Goal: Task Accomplishment & Management: Manage account settings

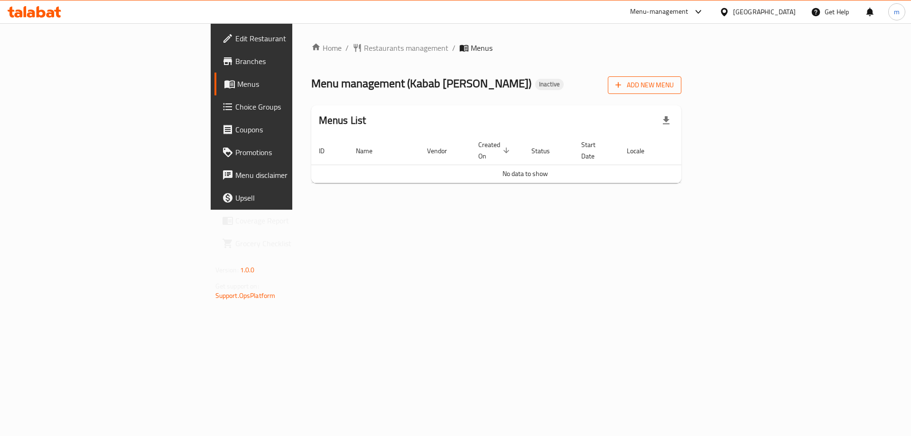
click at [674, 81] on span "Add New Menu" at bounding box center [644, 85] width 58 height 12
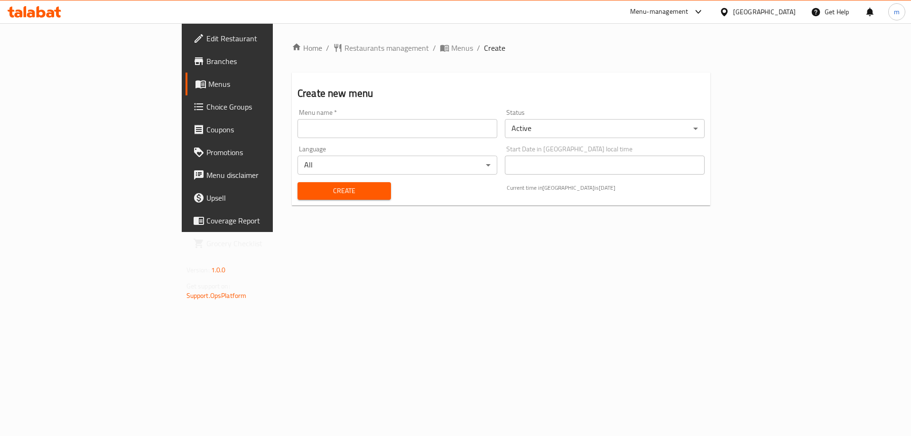
click at [297, 125] on input "text" at bounding box center [397, 128] width 200 height 19
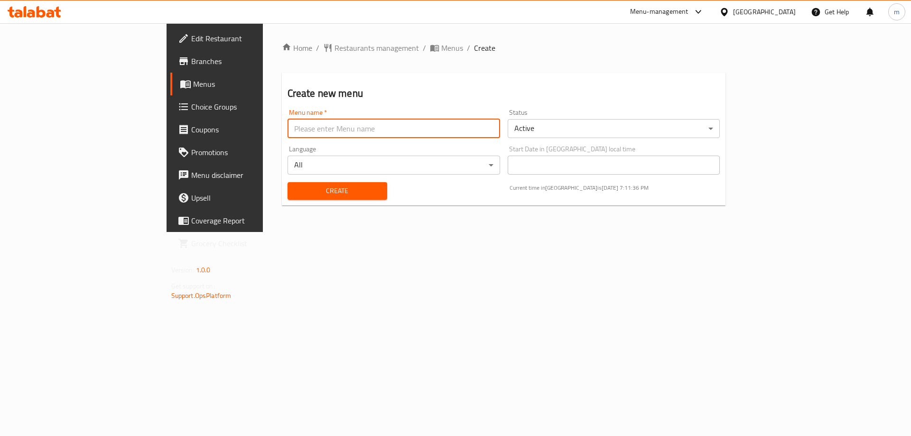
type input "[PERSON_NAME]"
click at [295, 189] on span "Create" at bounding box center [337, 191] width 84 height 12
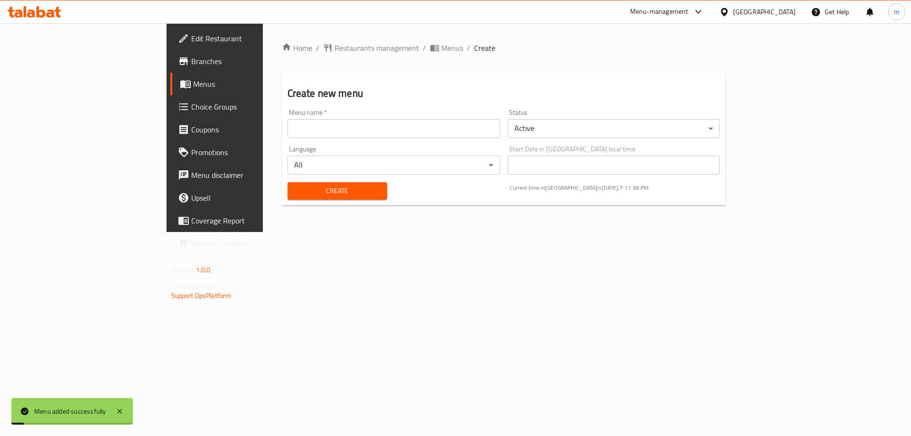
click at [193, 89] on span "Menus" at bounding box center [252, 83] width 118 height 11
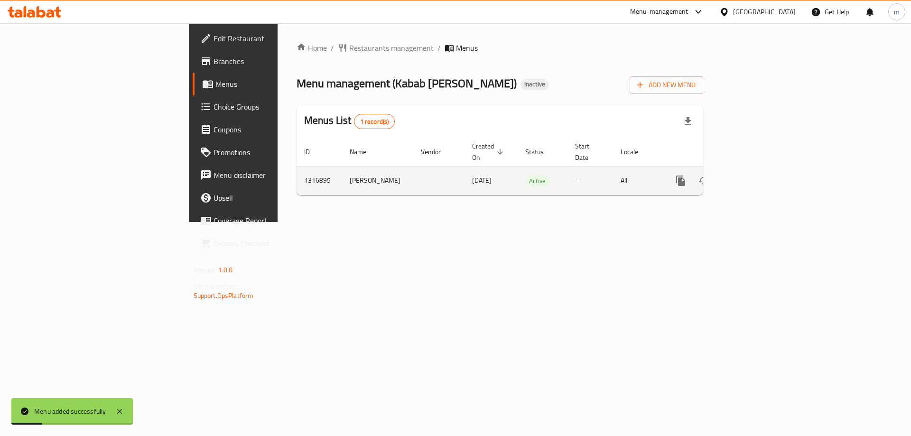
click at [755, 175] on icon "enhanced table" at bounding box center [748, 180] width 11 height 11
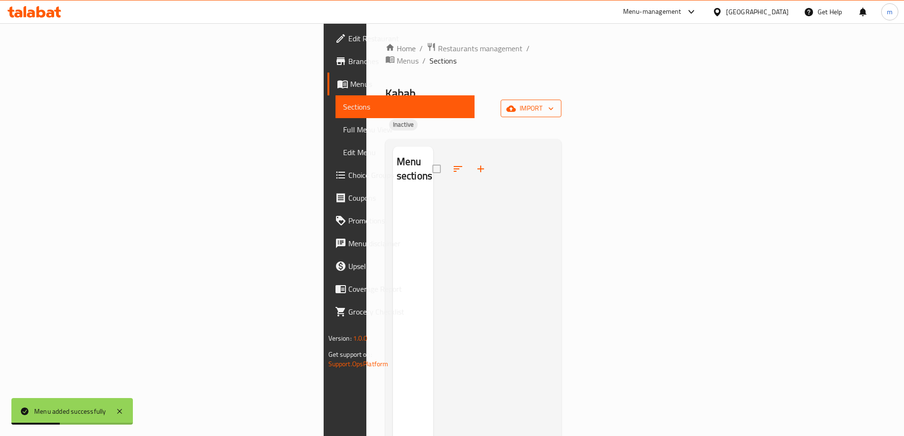
click at [561, 100] on button "import" at bounding box center [530, 109] width 61 height 18
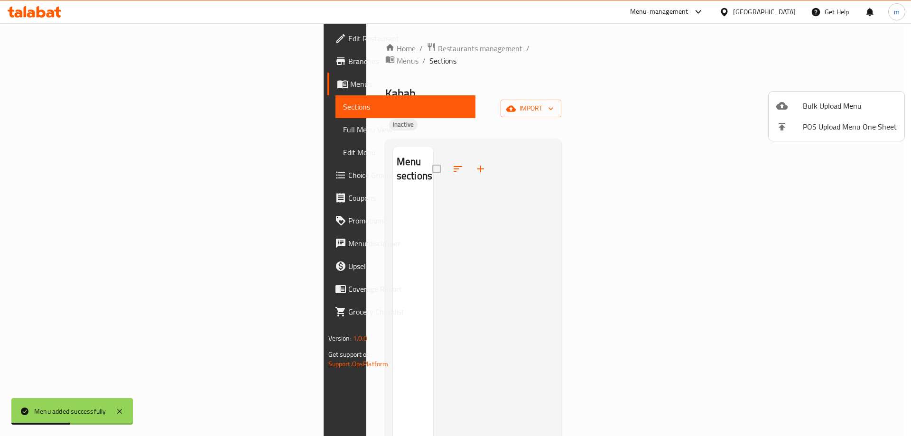
click at [835, 96] on li "Bulk Upload Menu" at bounding box center [837, 105] width 136 height 21
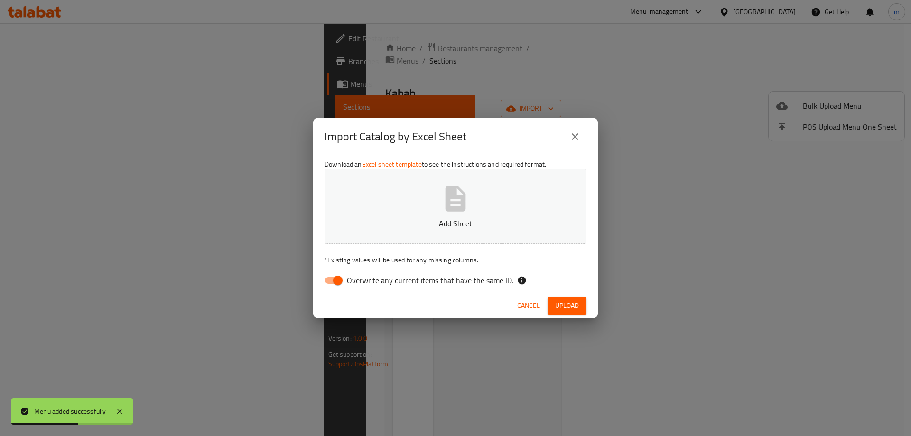
click at [315, 275] on div "Download an Excel sheet template to see the instructions and required format. A…" at bounding box center [455, 225] width 285 height 138
click at [334, 278] on input "Overwrite any current items that have the same ID." at bounding box center [338, 280] width 54 height 18
checkbox input "false"
click at [486, 198] on button "Add Sheet" at bounding box center [455, 206] width 262 height 75
click at [429, 200] on button "Add Sheet" at bounding box center [455, 206] width 262 height 75
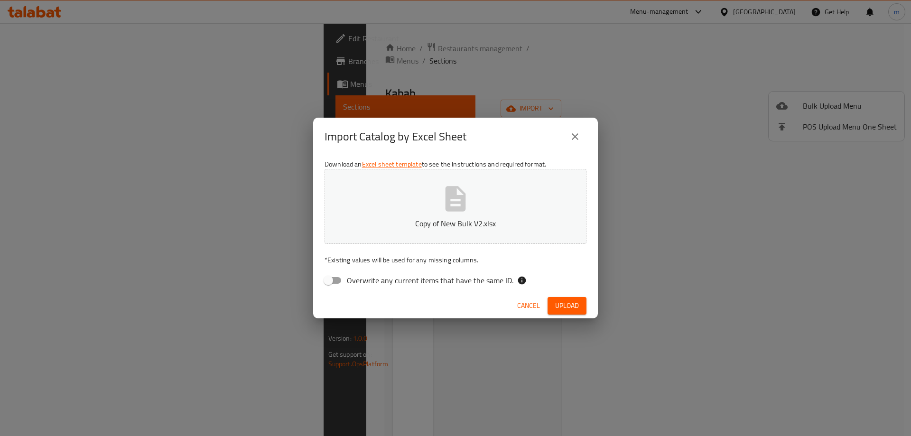
click at [575, 307] on span "Upload" at bounding box center [567, 306] width 24 height 12
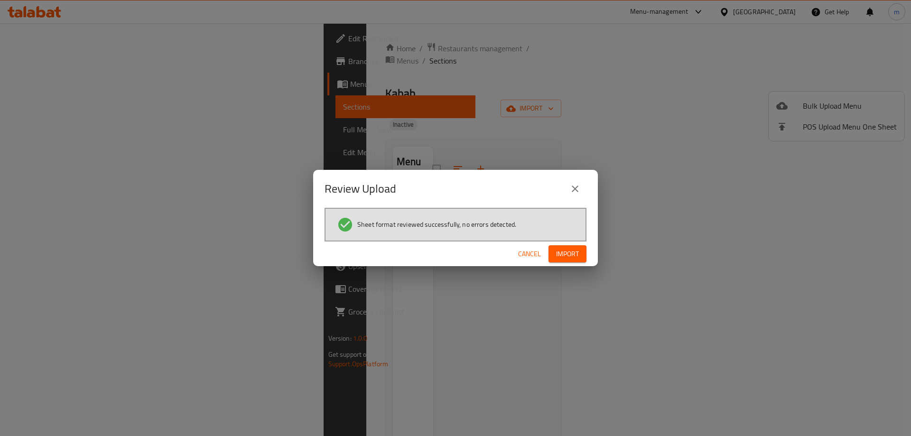
click at [577, 245] on button "Import" at bounding box center [567, 254] width 38 height 18
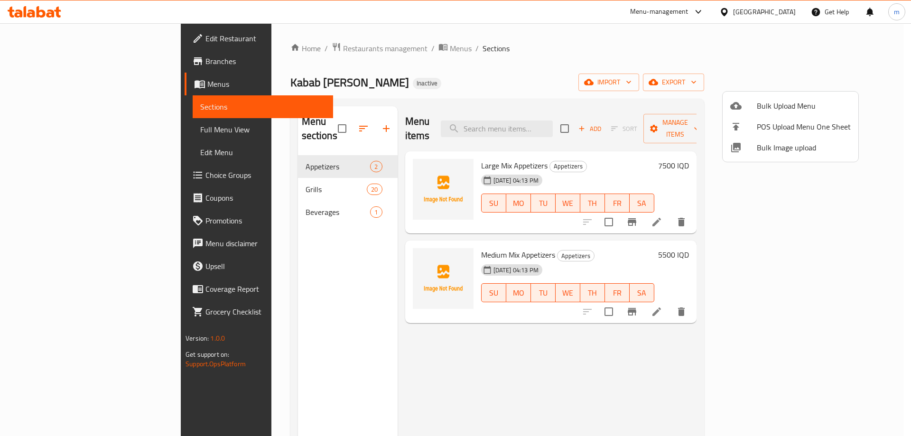
click at [87, 133] on div at bounding box center [455, 218] width 911 height 436
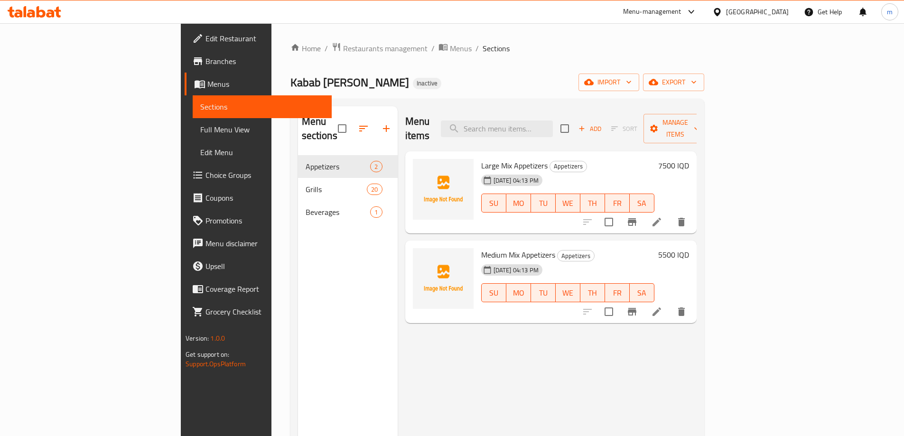
click at [200, 131] on span "Full Menu View" at bounding box center [262, 129] width 124 height 11
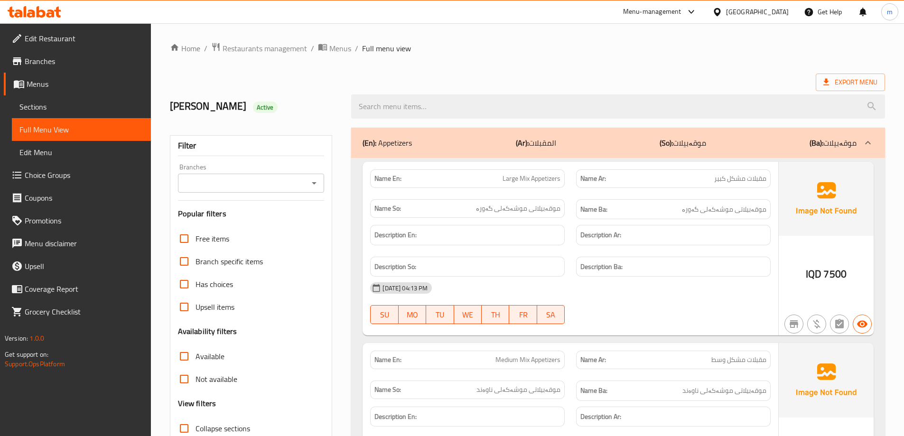
click at [320, 183] on button "Open" at bounding box center [313, 182] width 13 height 13
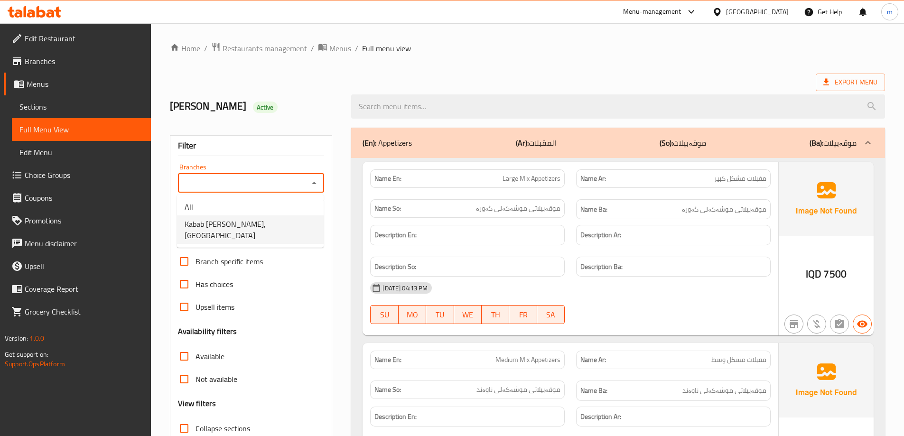
click at [239, 225] on span "Kabab [PERSON_NAME],[GEOGRAPHIC_DATA]" at bounding box center [250, 229] width 131 height 23
type input "Kabab [PERSON_NAME],[GEOGRAPHIC_DATA]"
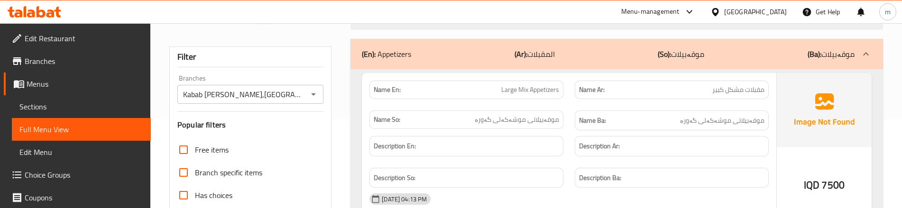
scroll to position [95, 0]
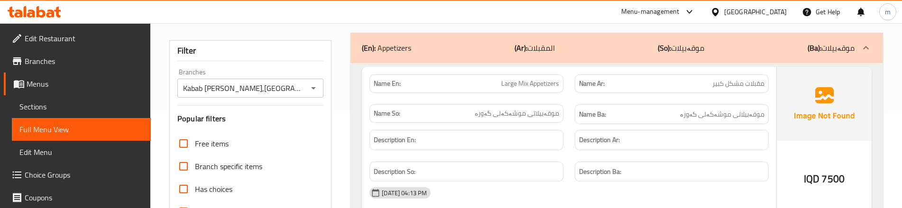
click at [562, 77] on div "Name En: Large Mix Appetizers" at bounding box center [467, 83] width 194 height 19
click at [563, 97] on div "Name En: Large Mix Appetizers" at bounding box center [466, 84] width 205 height 30
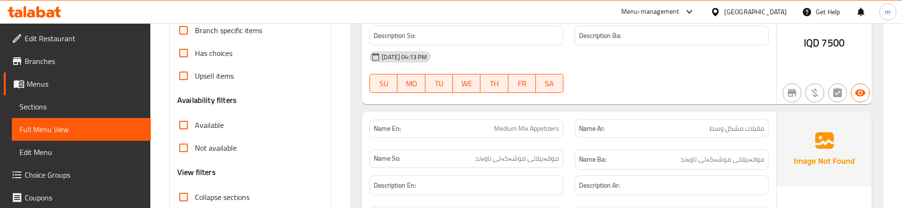
scroll to position [285, 0]
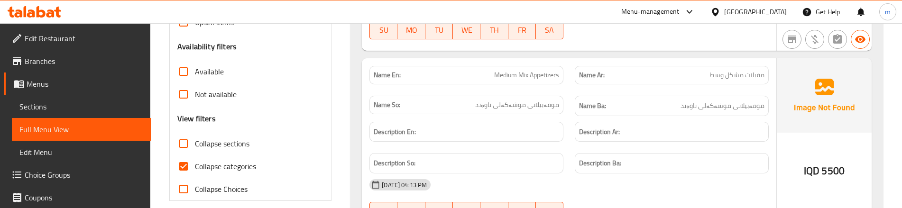
click at [233, 165] on span "Collapse categories" at bounding box center [225, 166] width 61 height 11
click at [195, 165] on input "Collapse categories" at bounding box center [183, 166] width 23 height 23
checkbox input "false"
drag, startPoint x: 704, startPoint y: 110, endPoint x: 763, endPoint y: 105, distance: 59.5
click at [763, 105] on span "موقەبیلاتی موشەکەلی ناوەند" at bounding box center [723, 106] width 84 height 12
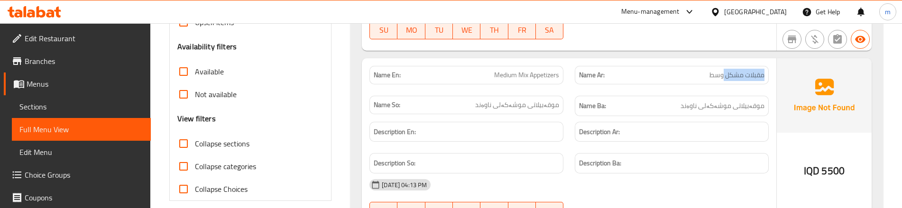
drag, startPoint x: 723, startPoint y: 74, endPoint x: 768, endPoint y: 79, distance: 44.3
click at [768, 79] on div "Name Ar: مقبلات مشكل وسط" at bounding box center [672, 75] width 194 height 19
drag, startPoint x: 518, startPoint y: 72, endPoint x: 563, endPoint y: 72, distance: 45.1
click at [563, 72] on div "Name En: Medium Mix Appetizers" at bounding box center [467, 75] width 194 height 19
click at [581, 90] on div "Name Ba: موقەبیلاتی موشەکەلی ناوەند" at bounding box center [671, 106] width 205 height 32
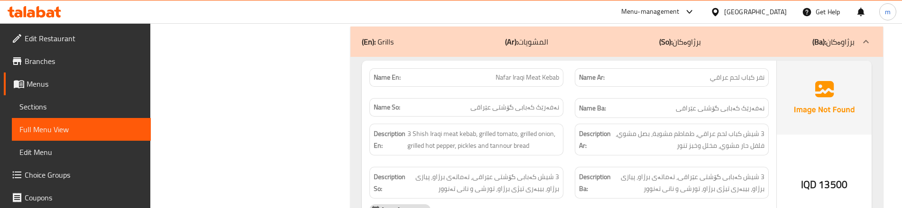
scroll to position [506, 0]
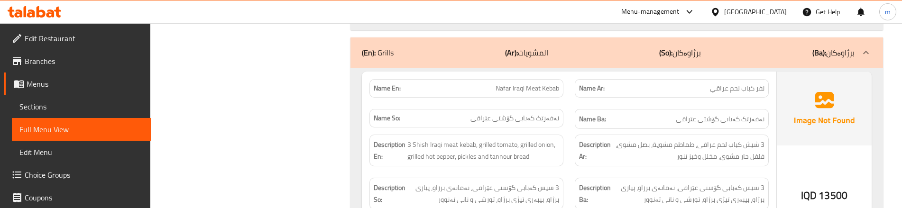
click at [576, 115] on div "Name Ba: نەفەرێک کەبابی گۆشتی عێراقی" at bounding box center [672, 119] width 194 height 20
click at [572, 130] on div "Description Ar: 3 شيش كباب لحم عراقي، طماطم مشوية، بصل مشوي، فلفل حار مشوي، مخل…" at bounding box center [671, 150] width 205 height 43
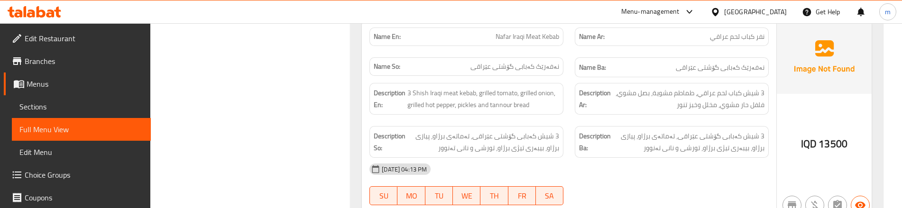
scroll to position [569, 0]
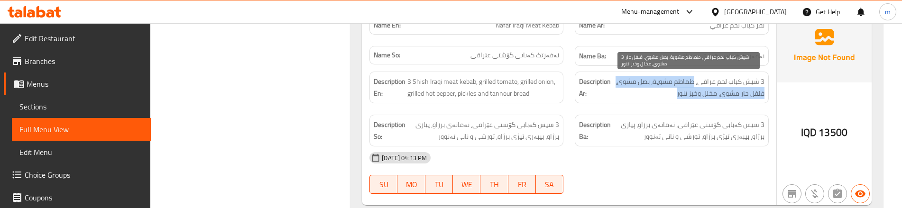
drag, startPoint x: 694, startPoint y: 82, endPoint x: 676, endPoint y: 96, distance: 23.3
click at [676, 96] on span "3 شيش كباب لحم عراقي، طماطم مشوية، بصل مشوي، فلفل حار مشوي، مخلل وخبز تنور" at bounding box center [689, 87] width 152 height 23
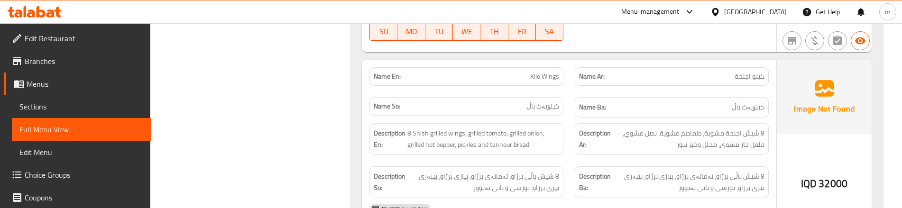
scroll to position [4396, 0]
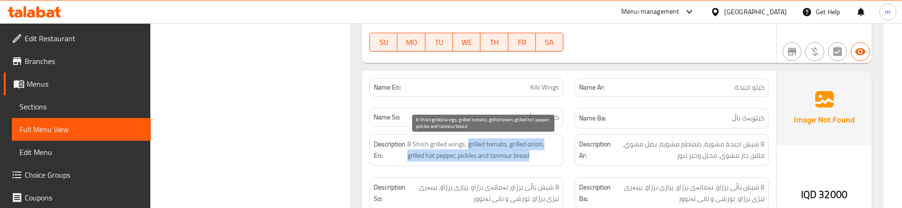
drag, startPoint x: 467, startPoint y: 143, endPoint x: 535, endPoint y: 156, distance: 69.5
click at [535, 156] on span "8 Shish grilled wings, grilled tomato, grilled onion, grilled hot pepper, pickl…" at bounding box center [483, 150] width 152 height 23
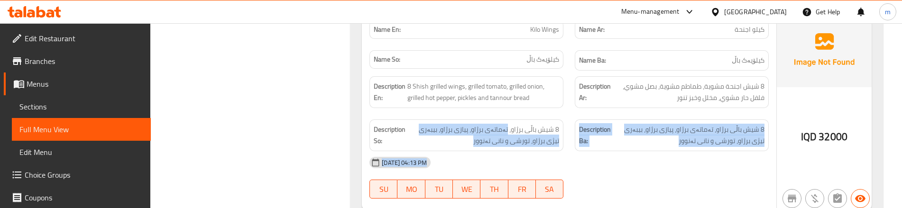
scroll to position [4456, 0]
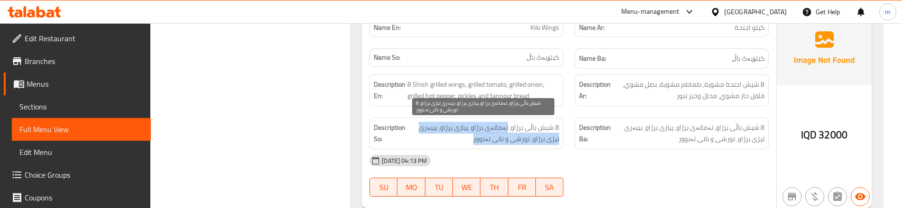
drag, startPoint x: 509, startPoint y: 184, endPoint x: 488, endPoint y: 141, distance: 48.2
click at [488, 141] on span "8 شیش باڵی برژاو، تەماتەی برژاو، پیازی برژاو، بیبەری تیژی برژاو، تورشی و نانی ت…" at bounding box center [483, 133] width 152 height 23
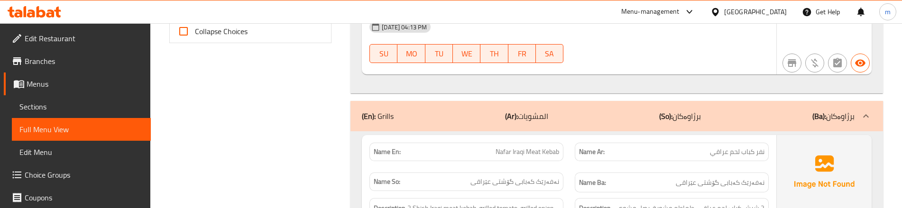
scroll to position [99, 0]
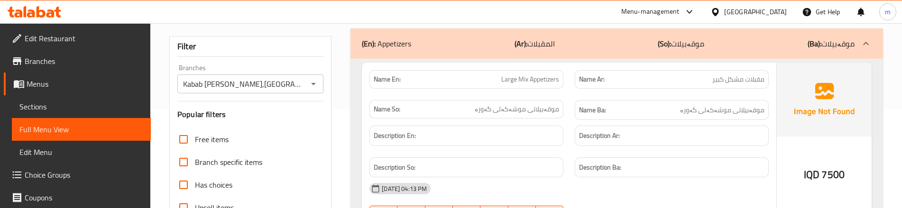
click at [569, 108] on div "Name Ba: موقەبیلاتی موشەکەلی گەورە" at bounding box center [671, 110] width 205 height 32
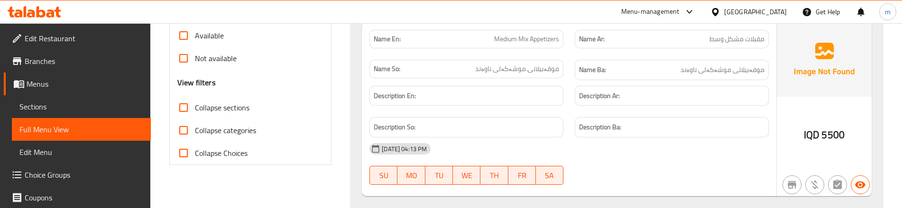
scroll to position [542, 0]
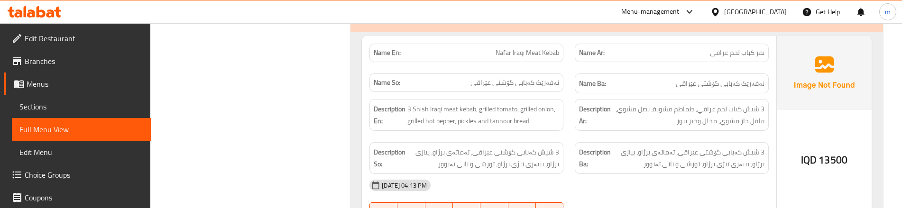
click at [566, 70] on div "Name So: نەفەرێک کەبابی گۆشتی عێراقی" at bounding box center [466, 84] width 205 height 32
click at [574, 134] on div "Description Ar: 3 شيش كباب لحم عراقي، طماطم مشوية، بصل مشوي، فلفل حار مشوي، مخل…" at bounding box center [671, 114] width 205 height 43
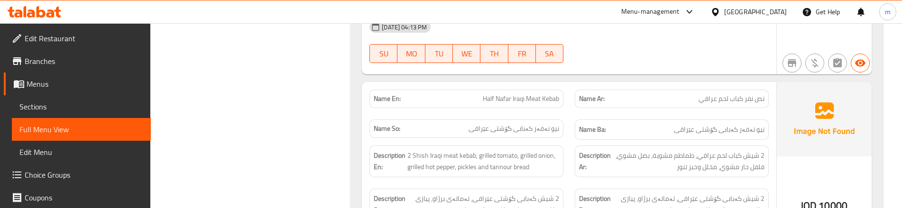
scroll to position [731, 0]
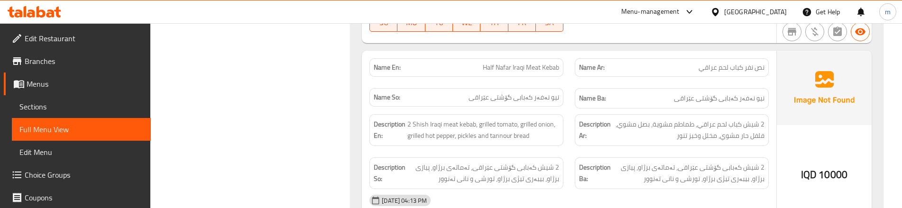
click at [570, 74] on div "Name Ar: نص نفر كباب لحم [DEMOGRAPHIC_DATA]" at bounding box center [671, 68] width 205 height 30
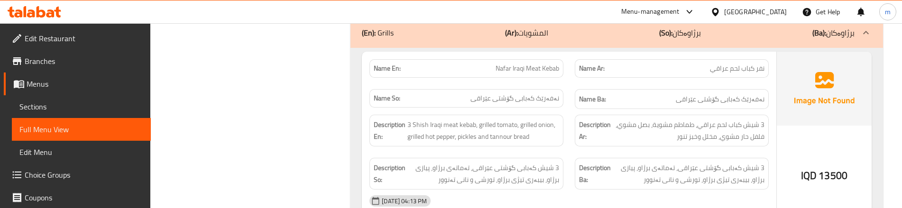
scroll to position [542, 0]
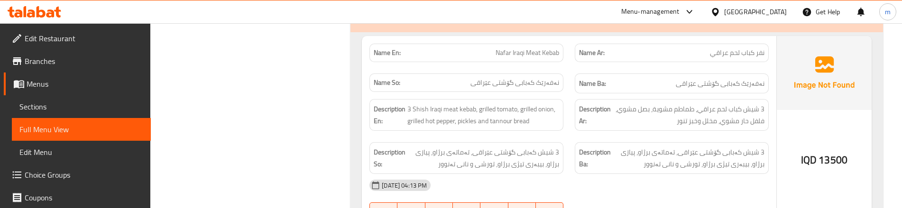
click at [571, 122] on div "Description Ar: 3 شيش كباب لحم عراقي، طماطم مشوية، بصل مشوي، فلفل حار مشوي، مخل…" at bounding box center [671, 114] width 205 height 43
click at [573, 115] on div "Description Ar: 3 شيش كباب لحم عراقي، طماطم مشوية، بصل مشوي، فلفل حار مشوي، مخل…" at bounding box center [671, 114] width 205 height 43
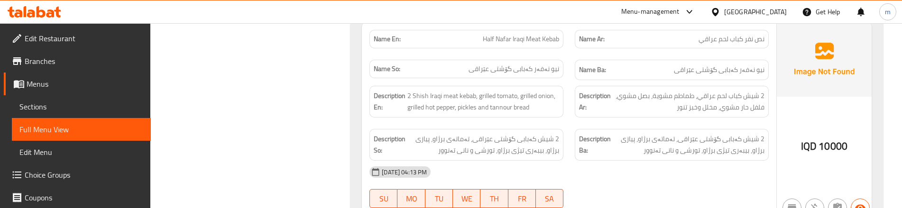
scroll to position [763, 0]
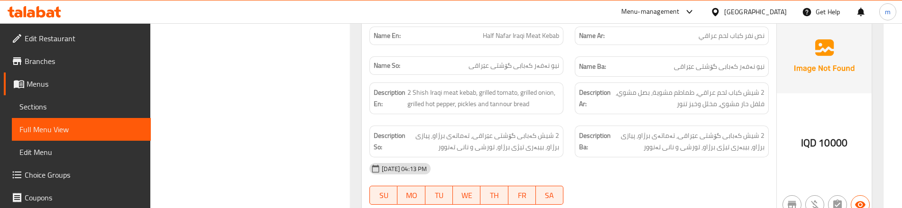
click at [569, 117] on div "Description En: 2 Shish Iraqi meat kebab, grilled tomato, grilled onion, grille…" at bounding box center [466, 98] width 205 height 43
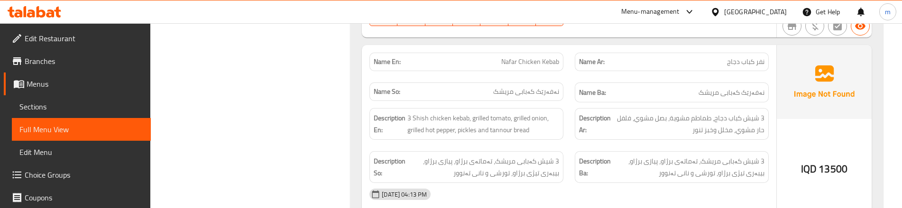
scroll to position [953, 0]
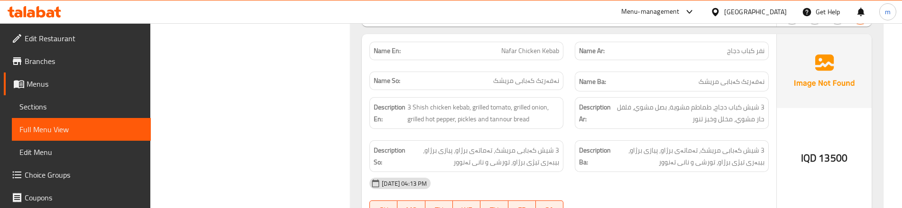
click at [574, 127] on div "Description Ar: 3 شيش كباب دجاج، طماطم مشوية، بصل مشوي، فلفل حار مشوي، مخلل وخب…" at bounding box center [671, 113] width 205 height 43
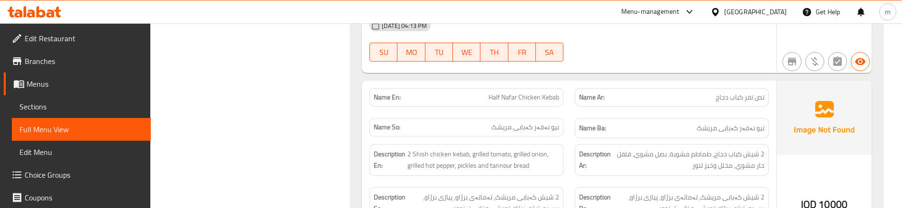
scroll to position [1143, 0]
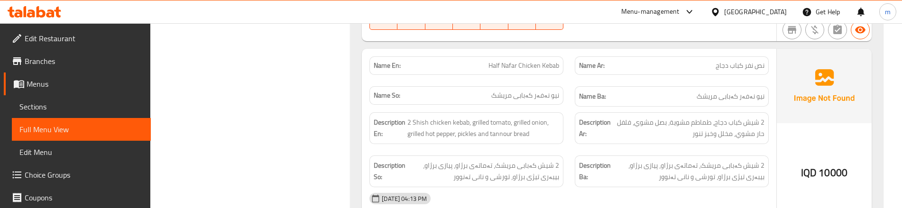
click at [574, 126] on div "Description Ar: 2 شيش كباب دجاج، طماطم مشوية، بصل مشوي، فلفل حار مشوي، مخلل وخب…" at bounding box center [671, 128] width 205 height 43
click at [574, 78] on div "Name Ar: نص نفر كباب دجاج" at bounding box center [671, 66] width 205 height 30
click at [568, 140] on div "Description En: 2 Shish chicken kebab, grilled tomato, grilled onion, grilled h…" at bounding box center [466, 128] width 205 height 43
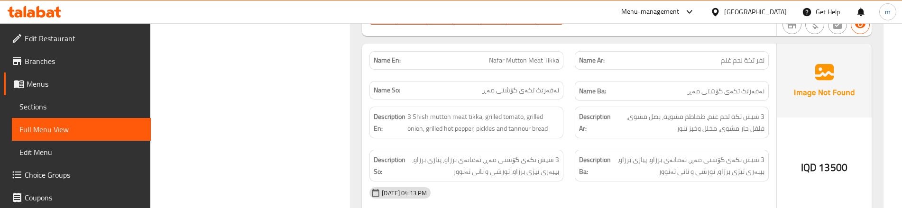
scroll to position [1364, 0]
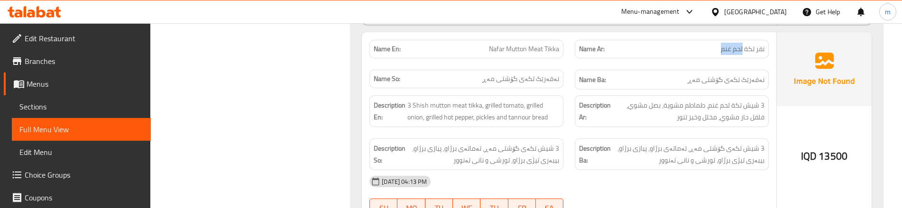
copy span "لحم غنم"
drag, startPoint x: 717, startPoint y: 49, endPoint x: 742, endPoint y: 50, distance: 25.6
click at [742, 50] on p "Name Ar: نفر تكة لحم غنم" at bounding box center [671, 49] width 185 height 10
click at [760, 52] on span "نفر تكة لحم غنم" at bounding box center [743, 49] width 44 height 10
click at [574, 63] on div "Name Ar: نفر تكة لحم غنم" at bounding box center [671, 49] width 205 height 30
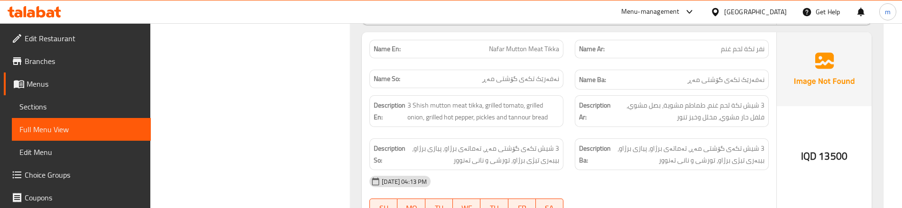
click at [566, 124] on div "Description En: 3 Shish mutton meat tikka, grilled tomato, grilled onion, grill…" at bounding box center [466, 111] width 205 height 43
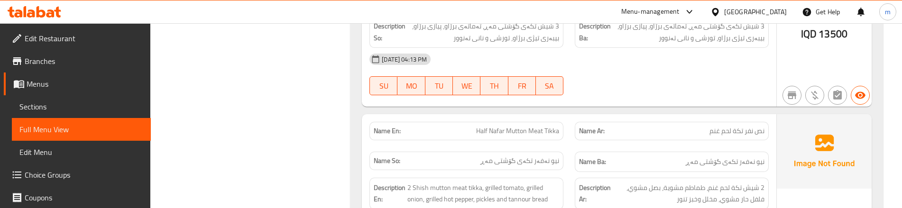
scroll to position [1554, 0]
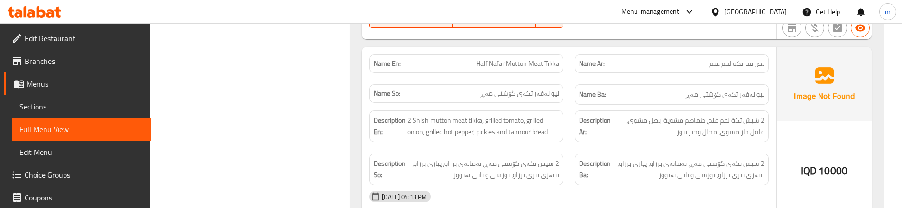
click at [576, 73] on div "Name Ar: نص نفر تكة لحم غنم" at bounding box center [671, 64] width 205 height 30
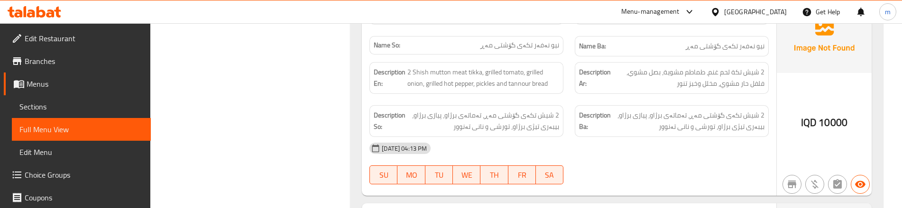
scroll to position [1617, 0]
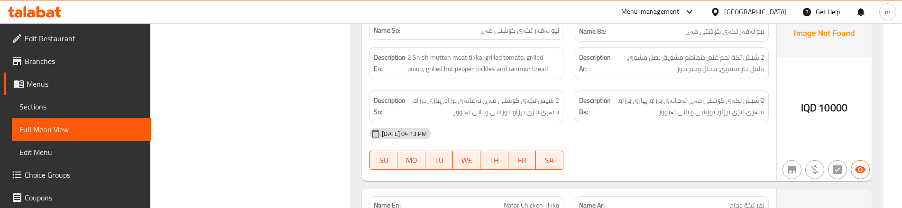
click at [731, 143] on div "[DATE] 04:13 PM" at bounding box center [569, 133] width 411 height 23
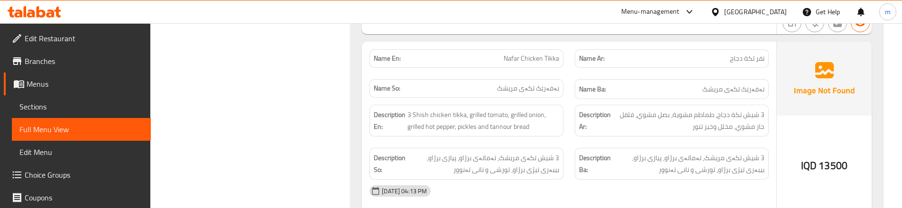
scroll to position [1775, 0]
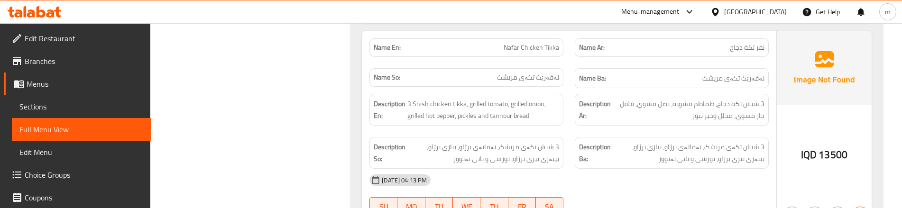
click at [576, 62] on div "Name Ar: نفر تكة دجاج" at bounding box center [671, 48] width 205 height 30
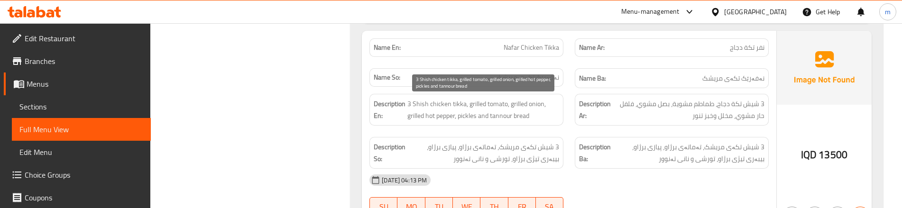
click at [417, 102] on span "3 Shish chicken tikka, grilled tomato, grilled onion, grilled hot pepper, pickl…" at bounding box center [483, 109] width 152 height 23
click at [419, 104] on span "3 Shish chicken tikka, grilled tomato, grilled onion, grilled hot pepper, pickl…" at bounding box center [483, 109] width 152 height 23
click at [427, 106] on span "3 Shish chicken tikka, grilled tomato, grilled onion, grilled hot pepper, pickl…" at bounding box center [483, 109] width 152 height 23
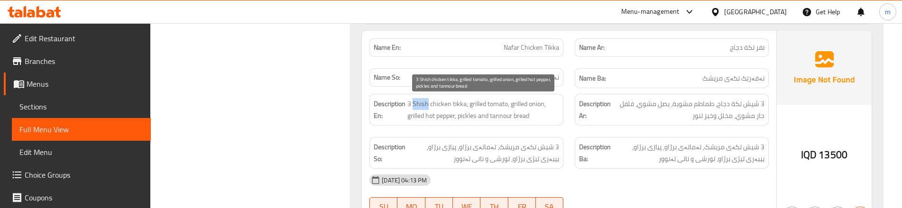
drag, startPoint x: 427, startPoint y: 103, endPoint x: 414, endPoint y: 102, distance: 13.9
click at [414, 102] on span "3 Shish chicken tikka, grilled tomato, grilled onion, grilled hot pepper, pickl…" at bounding box center [483, 109] width 152 height 23
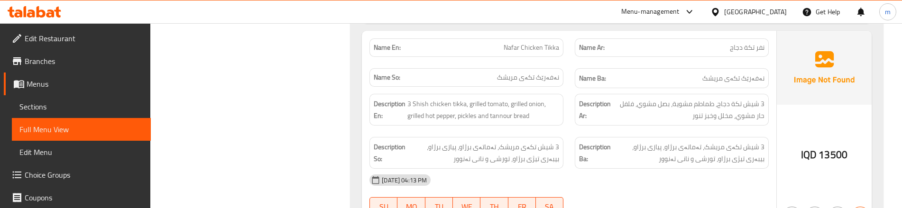
click at [573, 111] on div "Description Ar: 3 شيش تكة دجاج، طماطم مشوية، بصل مشوي، فلفل حار مشوي، مخلل وخبز…" at bounding box center [671, 109] width 205 height 43
click at [569, 131] on div "Description En: 3 Shish chicken tikka, grilled tomato, grilled onion, grilled h…" at bounding box center [466, 109] width 205 height 43
click at [567, 131] on div "Description So: 3 شیش تکەی مریشک، تەماتەی برژاو، پیازی برژاو، بیبەری تیژی برژاو…" at bounding box center [466, 152] width 205 height 43
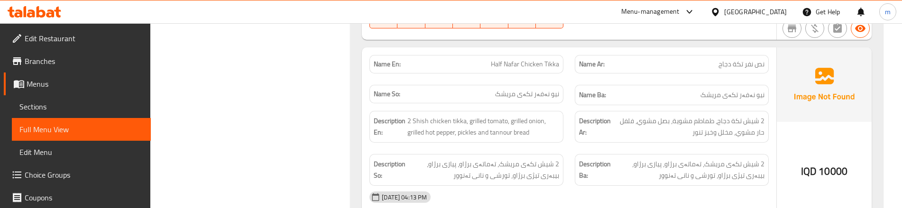
scroll to position [1965, 0]
click at [564, 147] on div "Description So: 2 شیش تکەی مریشک، تەماتەی برژاو، پیازی برژاو، بیبەری تیژی برژاو…" at bounding box center [466, 168] width 205 height 43
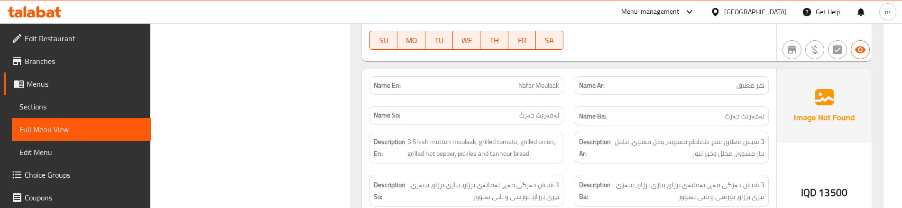
scroll to position [2155, 0]
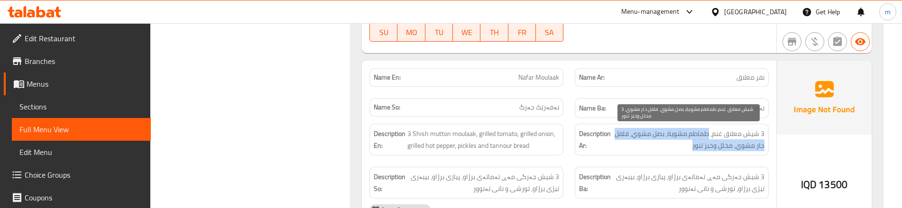
drag, startPoint x: 709, startPoint y: 132, endPoint x: 689, endPoint y: 145, distance: 23.4
click at [689, 145] on span "3 شيش معلاق غنم، طماطم مشوية، بصل مشوي، فلفل حار مشوي، مخلل وخبز تنور" at bounding box center [689, 139] width 152 height 23
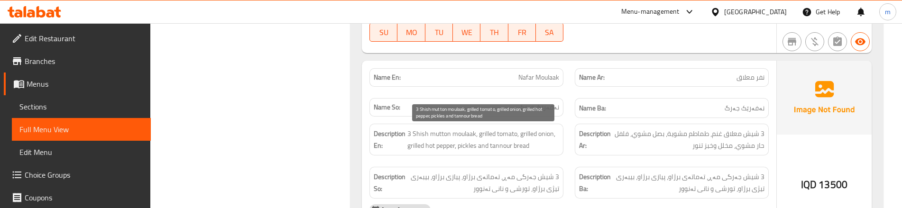
click at [417, 135] on span "3 Shish mutton moulaak, grilled tomato, grilled onion, grilled hot pepper, pick…" at bounding box center [483, 139] width 152 height 23
click at [427, 135] on span "3 Shish mutton moulaak, grilled tomato, grilled onion, grilled hot pepper, pick…" at bounding box center [483, 139] width 152 height 23
drag, startPoint x: 427, startPoint y: 135, endPoint x: 414, endPoint y: 135, distance: 13.3
click at [414, 135] on span "3 Shish mutton moulaak, grilled tomato, grilled onion, grilled hot pepper, pick…" at bounding box center [483, 139] width 152 height 23
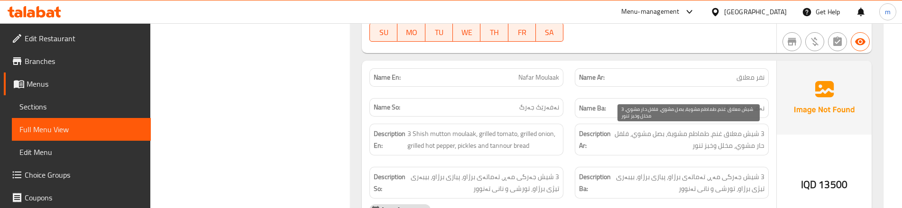
click at [751, 138] on span "3 شيش معلاق غنم، طماطم مشوية، بصل مشوي، فلفل حار مشوي، مخلل وخبز تنور" at bounding box center [689, 139] width 152 height 23
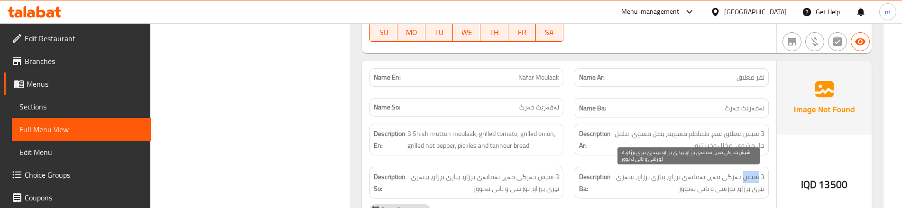
drag, startPoint x: 744, startPoint y: 176, endPoint x: 758, endPoint y: 176, distance: 13.8
click at [758, 176] on span "3 شیش جەرگی مەڕ، تەماتەی برژاو، پیازی برژاو، بیبەری تیژی برژاو، تورشی و نانی تە…" at bounding box center [689, 182] width 152 height 23
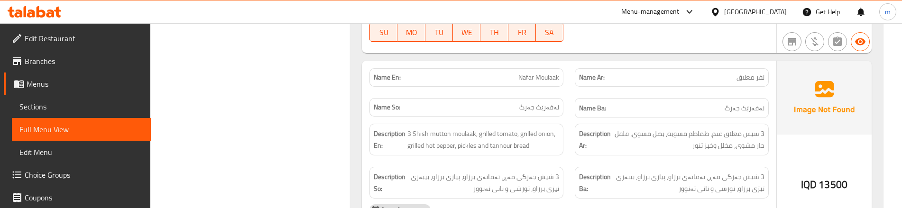
click at [758, 160] on div "Description Ar: 3 شيش معلاق غنم، طماطم مشوية، بصل مشوي، فلفل حار مشوي، مخلل وخب…" at bounding box center [671, 139] width 205 height 43
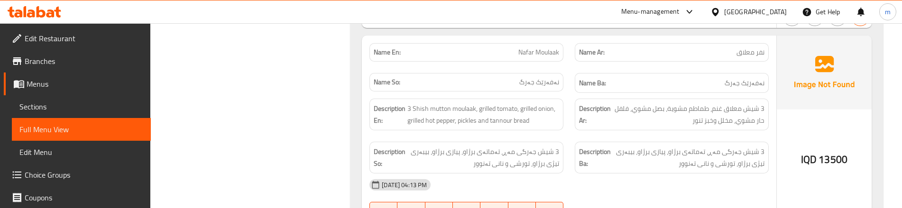
scroll to position [2186, 0]
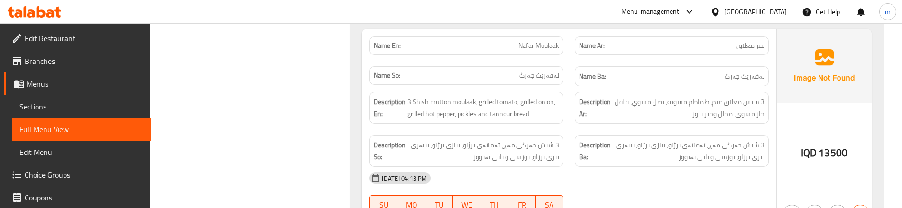
click at [568, 125] on div "Description En: 3 Shish mutton moulaak, grilled tomato, grilled onion, grilled …" at bounding box center [466, 107] width 205 height 43
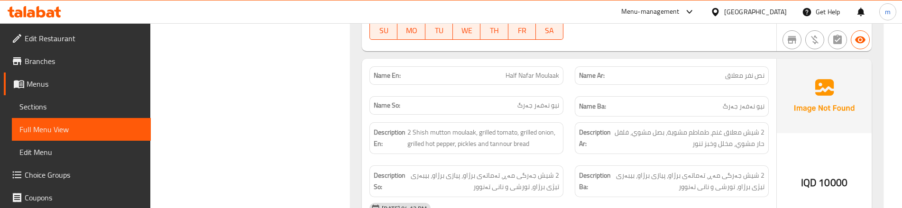
scroll to position [2376, 0]
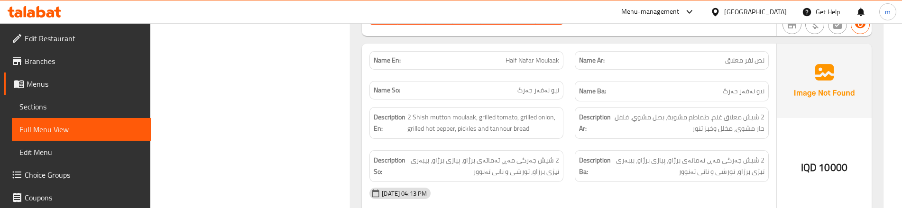
click at [565, 73] on div "Name En: Half Nafar Moulaak" at bounding box center [466, 61] width 205 height 30
click at [576, 68] on div "Name Ar: نص نفر معلاق" at bounding box center [672, 60] width 194 height 19
click at [561, 142] on div "Description En: 2 Shish mutton moulaak, grilled tomato, grilled onion, grilled …" at bounding box center [466, 123] width 205 height 43
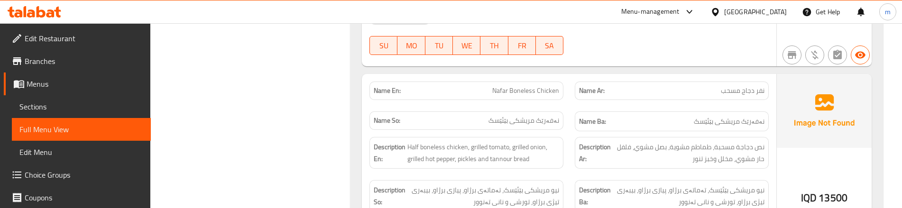
scroll to position [2566, 0]
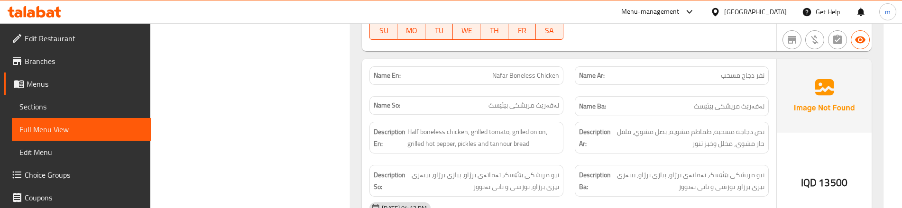
click at [560, 86] on div "Name En: Nafar Boneless Chicken" at bounding box center [466, 76] width 205 height 30
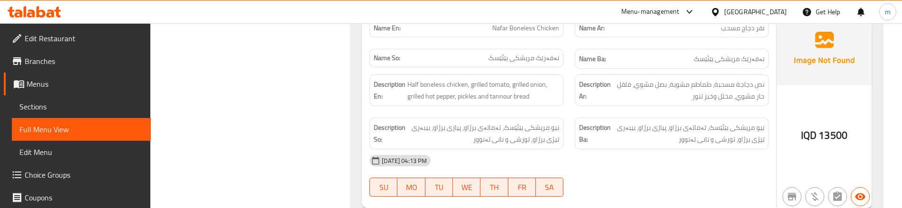
scroll to position [2629, 0]
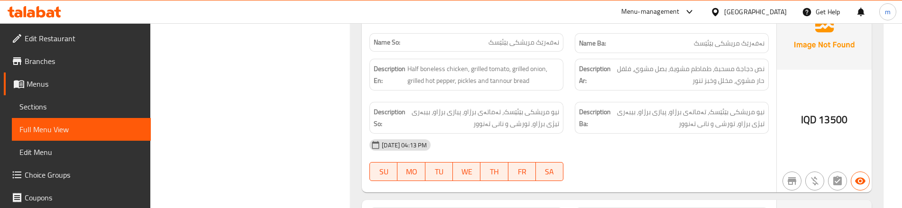
click at [565, 93] on div "Description En: Half boneless chicken, grilled tomato, grilled onion, grilled h…" at bounding box center [466, 74] width 205 height 43
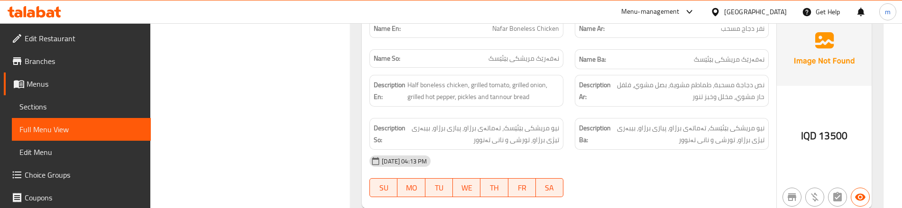
scroll to position [2598, 0]
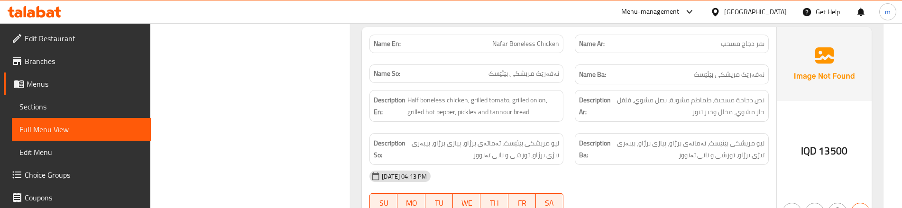
click at [581, 119] on div "Description Ar: نص دجاجة مسحبة، طماطم مشوية، بصل مشوي، فلفل حار مشوي، مخلل وخبز…" at bounding box center [672, 106] width 194 height 32
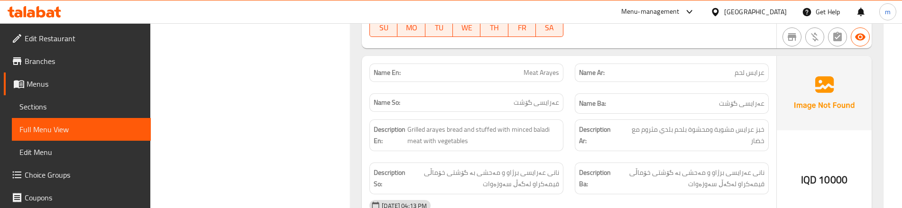
scroll to position [2787, 0]
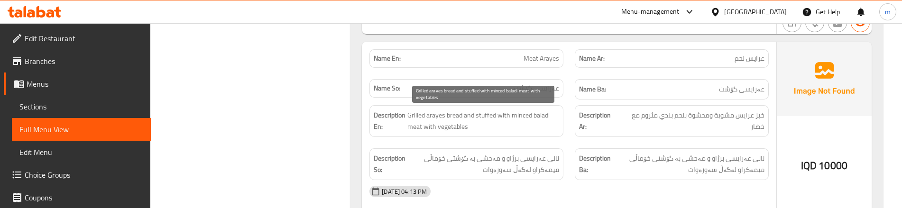
click at [440, 115] on span "Grilled arayes bread and stuffed with minced baladi meat with vegetables" at bounding box center [483, 121] width 152 height 23
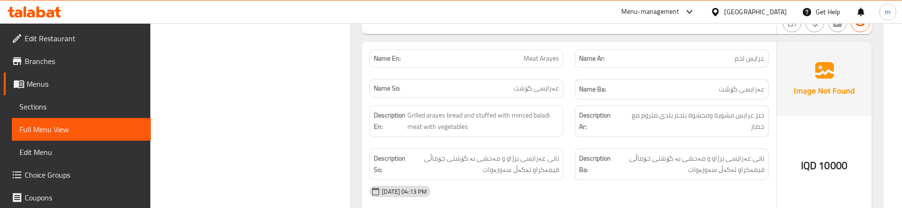
click at [779, 141] on div "IQD 10000" at bounding box center [824, 140] width 95 height 197
click at [759, 144] on div "Description Ba: نانی عەرایسی برژاو و مەحشی بە گۆشتی خۆماڵی قیمەکراو لەگەڵ سەوزە…" at bounding box center [671, 164] width 205 height 43
click at [582, 144] on div "Description Ba: نانی عەرایسی برژاو و مەحشی بە گۆشتی خۆماڵی قیمەکراو لەگەڵ سەوزە…" at bounding box center [671, 164] width 205 height 43
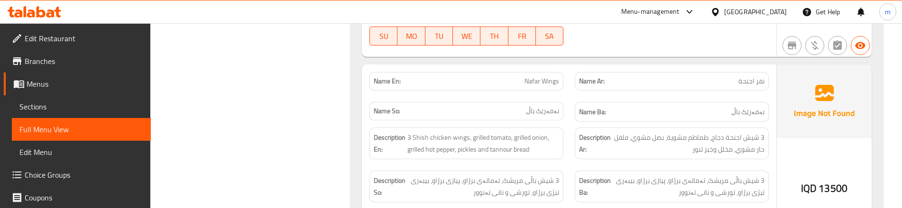
scroll to position [2977, 0]
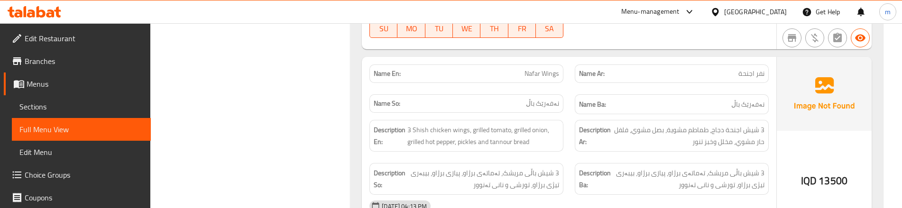
click at [563, 154] on div "Description En: 3 Shish chicken wings, grilled tomato, grilled onion, grilled h…" at bounding box center [466, 135] width 205 height 43
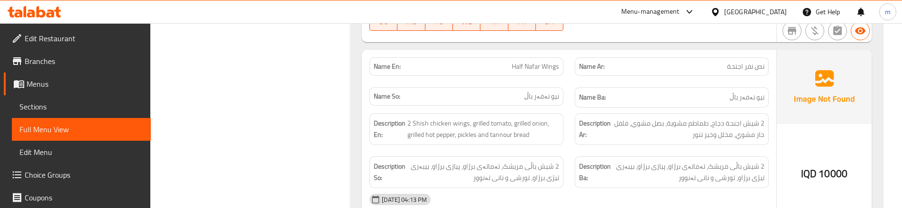
scroll to position [3198, 0]
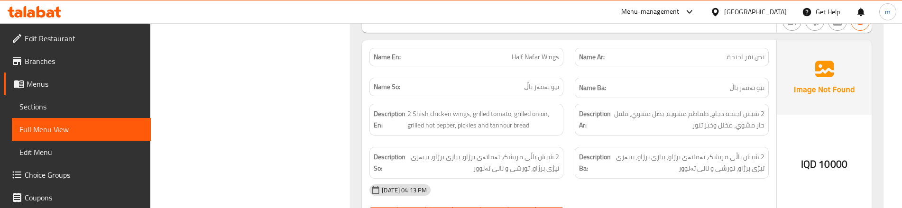
click at [773, 109] on div "Description Ar: 2 شيش اجنحة دجاج، طماطم مشوية، بصل مشوي، فلفل حار مشوي، مخلل وخ…" at bounding box center [671, 119] width 205 height 43
click at [765, 100] on div "Description Ar: 2 شيش اجنحة دجاج، طماطم مشوية، بصل مشوي، فلفل حار مشوي، مخلل وخ…" at bounding box center [671, 119] width 205 height 43
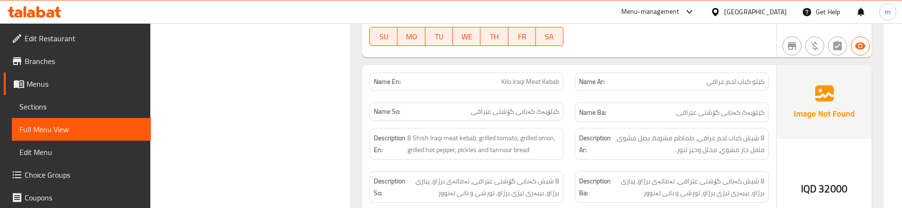
scroll to position [3388, 0]
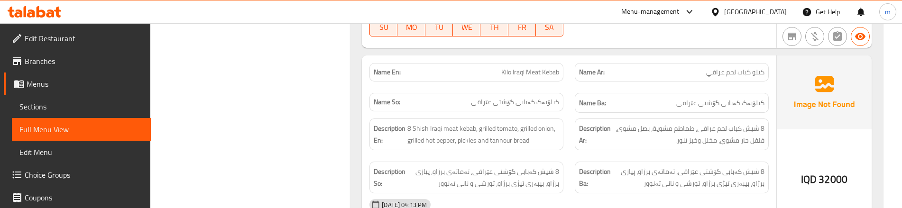
click at [564, 79] on div "Name En: Kilo Iraqi Meat Kebab" at bounding box center [466, 72] width 205 height 30
click at [561, 148] on div "Description En: 8 Shish Iraqi meat kebab, grilled tomato, grilled onion, grille…" at bounding box center [467, 135] width 194 height 32
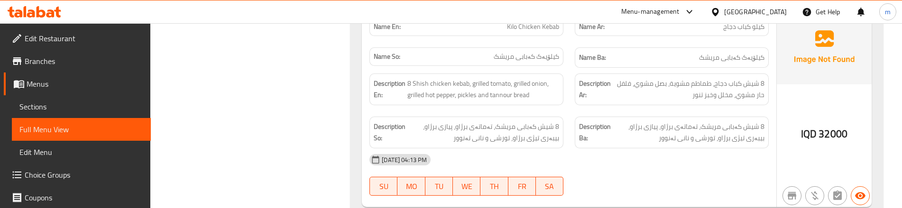
scroll to position [3641, 0]
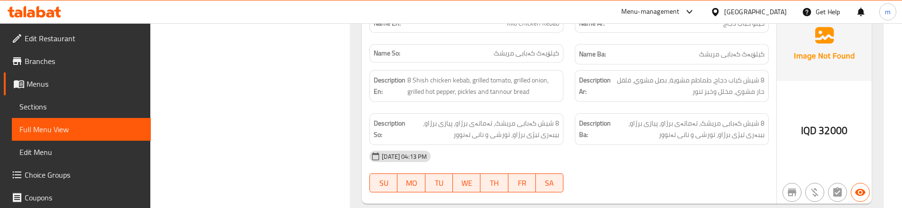
click at [570, 111] on div "Description Ba: 8 شیش کەبابی مریشک، تەماتەی برژاو، پیازی برژاو، بیبەری تیژی برژ…" at bounding box center [671, 129] width 205 height 43
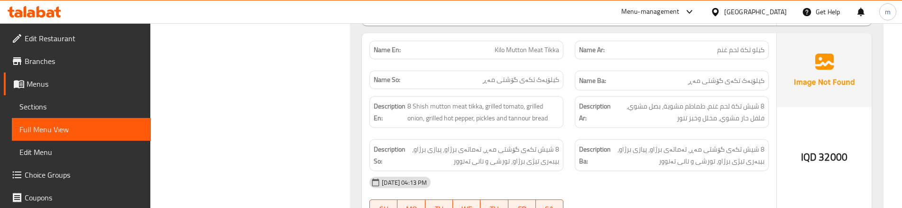
scroll to position [3831, 0]
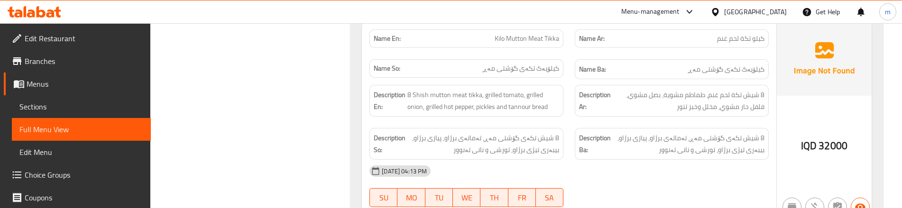
click at [570, 44] on div "Name Ar: كيلو تكة لحم غنم" at bounding box center [671, 39] width 205 height 30
click at [566, 54] on div "Name So: کیلۆیەک تکەی گۆشتی مەڕ" at bounding box center [466, 70] width 205 height 32
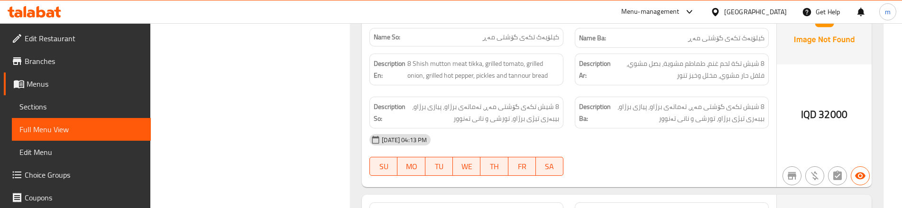
scroll to position [3894, 0]
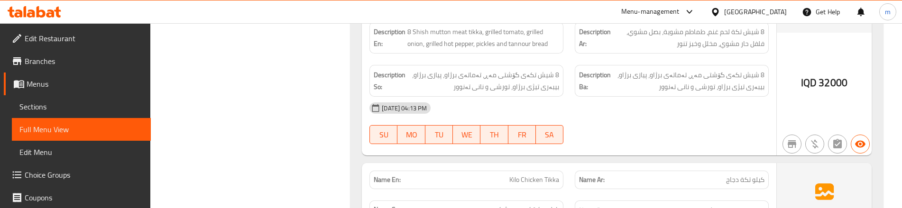
click at [566, 62] on div "Description So: 8 شیش تکەی گۆشتی مەڕ، تەماتەی برژاو، پیازی برژاو، بیبەری تیژی ب…" at bounding box center [466, 80] width 205 height 43
click at [575, 64] on div "Description Ba: 8 شیش تکەی گۆشتی مەڕ، تەماتەی برژاو، پیازی برژاو، بیبەری تیژی ب…" at bounding box center [671, 80] width 205 height 43
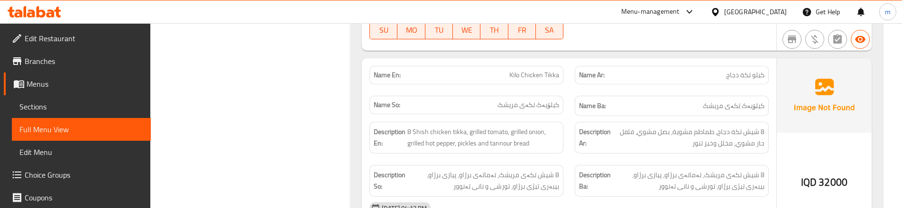
scroll to position [4021, 0]
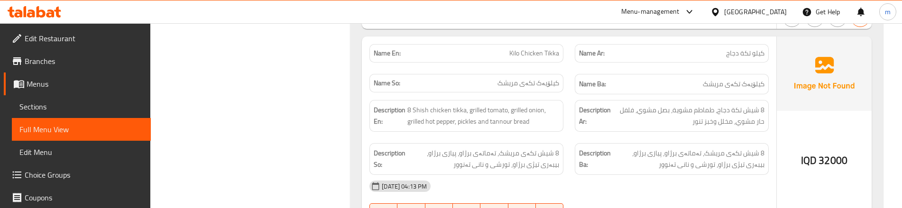
click at [572, 59] on div "Name Ar: كيلو تكة دجاج" at bounding box center [671, 53] width 205 height 30
click at [576, 139] on div "Description Ba: 8 شیش تکەی مریشک، تەماتەی برژاو، پیازی برژاو، بیبەری تیژی برژاو…" at bounding box center [671, 159] width 205 height 43
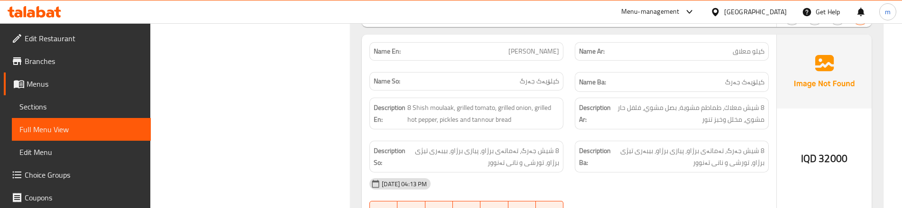
scroll to position [4242, 0]
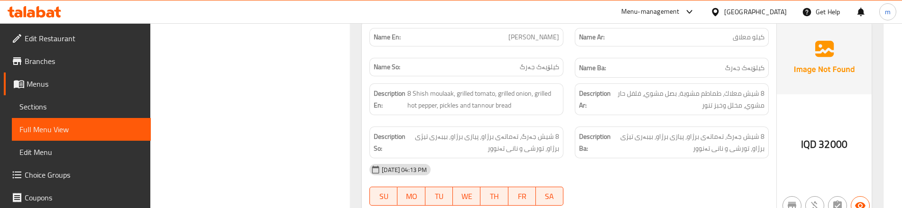
click at [736, 37] on span "كيلو معلاق" at bounding box center [749, 37] width 32 height 10
copy span "كيلو معلاق"
click at [62, 112] on span "Sections" at bounding box center [81, 106] width 124 height 11
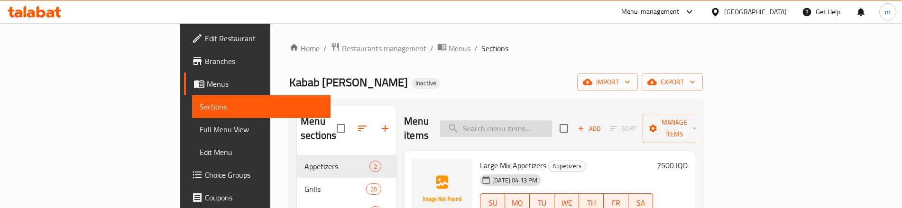
click at [546, 120] on input "search" at bounding box center [496, 128] width 112 height 17
paste input "كيلو معلاق"
type input "كيلو معلاق"
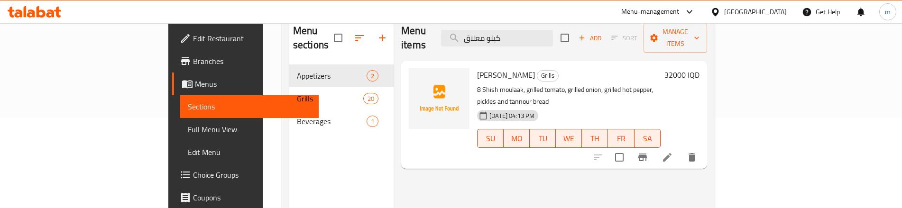
scroll to position [95, 0]
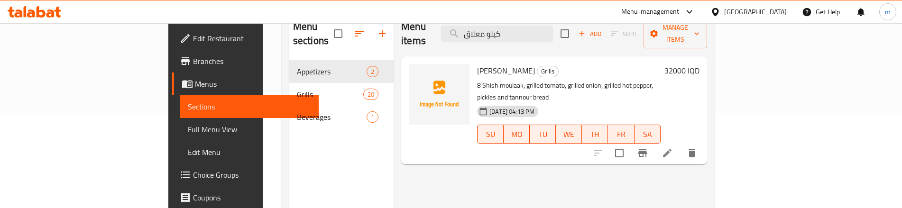
click at [681, 145] on li at bounding box center [667, 153] width 27 height 17
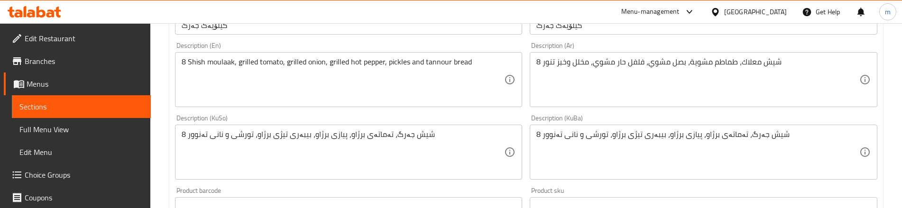
scroll to position [253, 0]
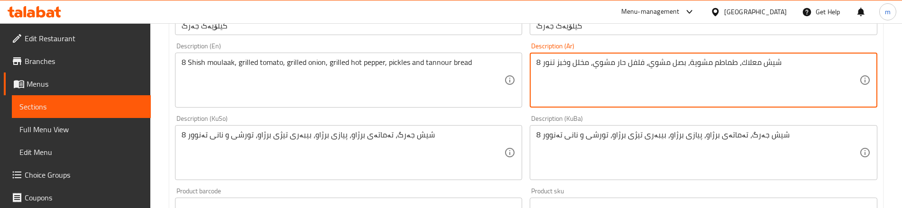
click at [741, 62] on textarea "8 شيش معلاك، طماطم مشوية، بصل مشوي، فلفل حار مشوي، مخلل وخبز تنور" at bounding box center [698, 80] width 323 height 45
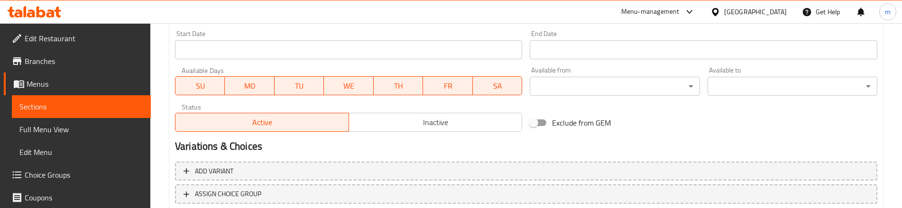
scroll to position [571, 0]
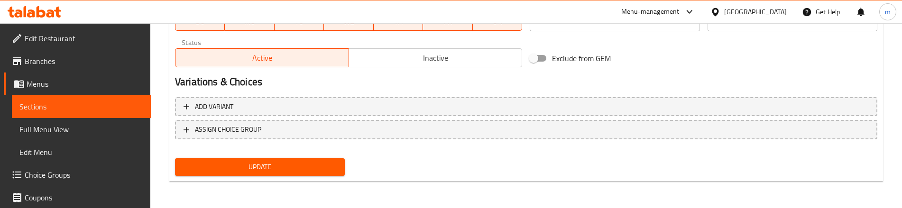
type textarea "8 شيش معلاق، طماطم مشوية، بصل مشوي، فلفل حار مشوي، مخلل وخبز تنور"
click at [312, 167] on span "Update" at bounding box center [260, 167] width 155 height 12
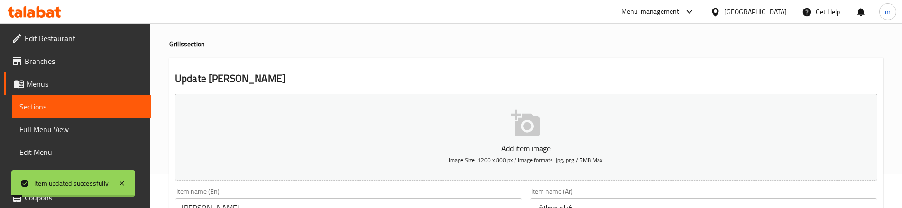
scroll to position [95, 0]
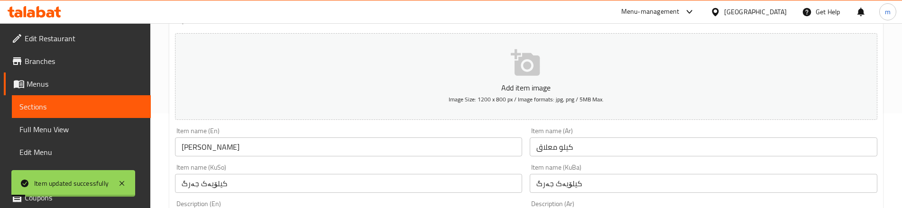
click at [244, 143] on input "[PERSON_NAME]" at bounding box center [348, 147] width 347 height 19
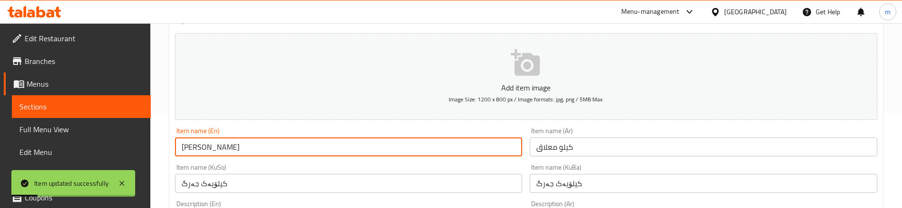
click at [41, 120] on link "Full Menu View" at bounding box center [81, 129] width 139 height 23
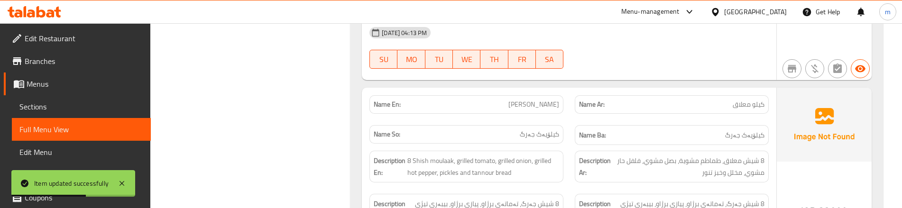
click at [565, 126] on div "Name So: کیلۆیەک جەرگ" at bounding box center [466, 136] width 205 height 32
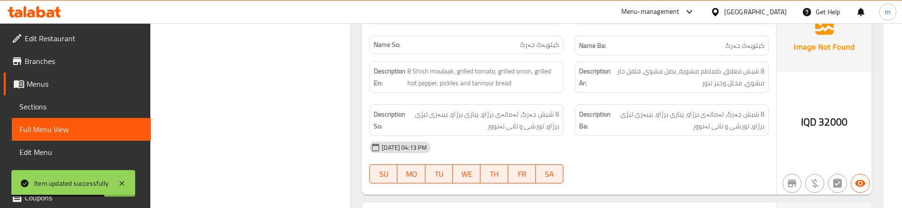
scroll to position [4269, 0]
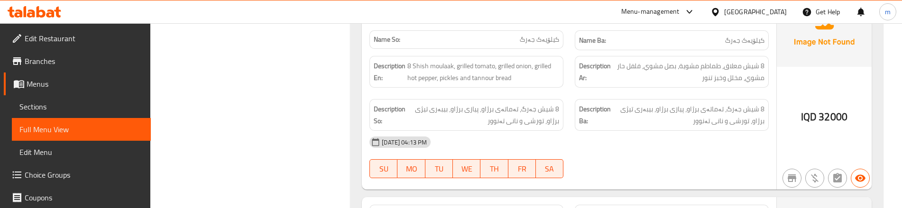
click at [576, 95] on div "Description Ba: 8 شیش جەرگ، تەماتەی برژاو، پیازی برژاو، بیبەری تیژی برژاو، تورش…" at bounding box center [671, 114] width 205 height 43
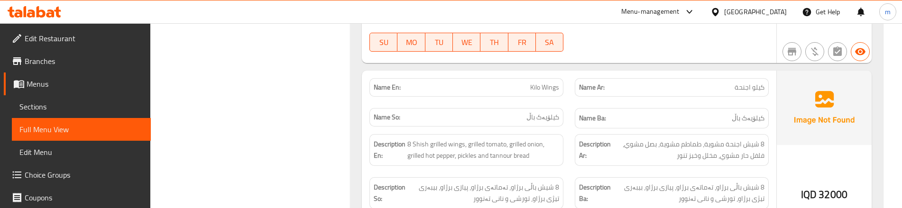
scroll to position [4427, 0]
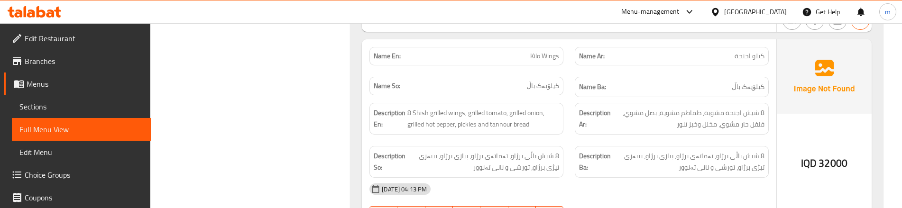
click at [560, 142] on div "Description So: 8 شیش باڵی برژاو، تەماتەی برژاو، پیازی برژاو، بیبەری تیژی برژاو…" at bounding box center [466, 161] width 205 height 43
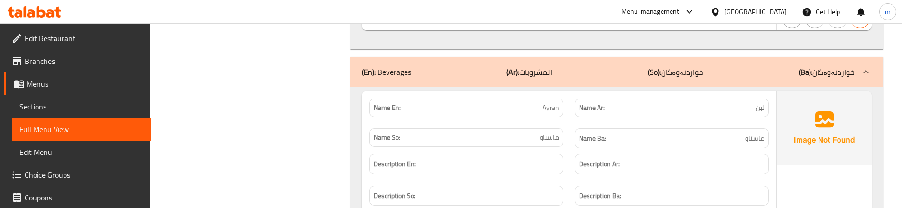
scroll to position [4649, 0]
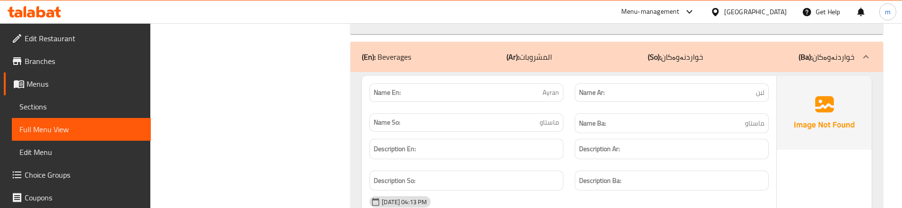
click at [569, 110] on div "Name So: ماستاو" at bounding box center [466, 124] width 205 height 32
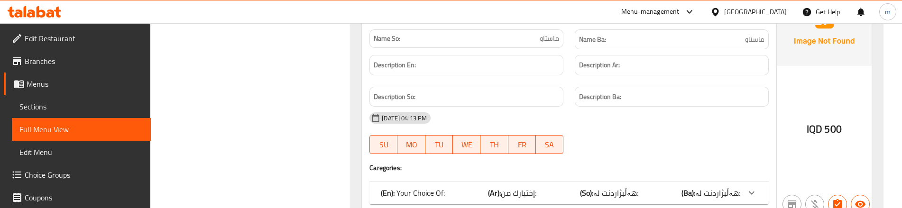
scroll to position [4744, 0]
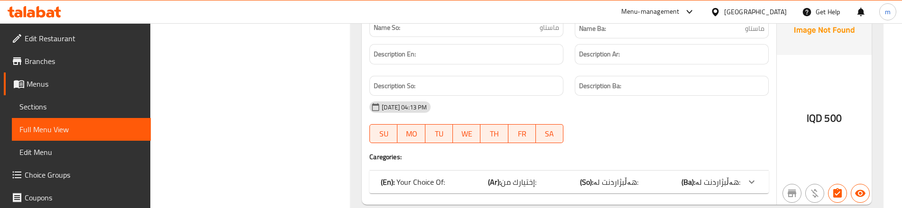
click at [583, 185] on div "(En): Your Choice Of: (Ar): إختيارك من: (So): هەڵبژاردنت لە: (Ba): هەڵبژاردنت ل…" at bounding box center [561, 181] width 360 height 11
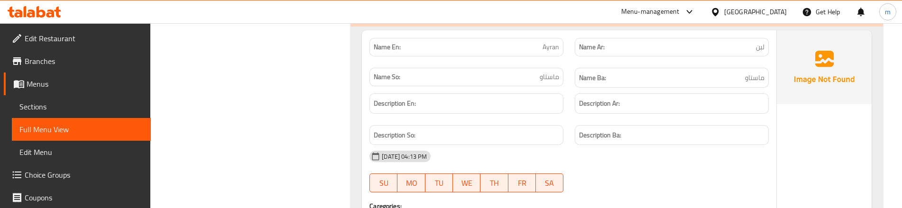
scroll to position [4681, 0]
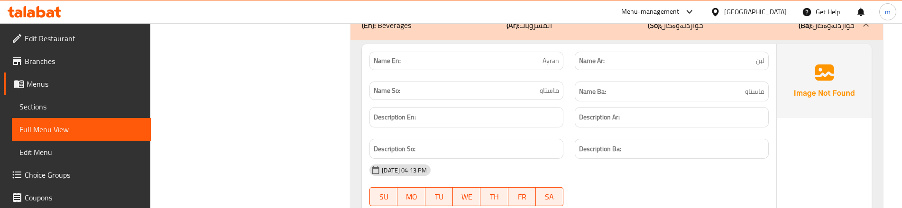
click at [68, 108] on span "Sections" at bounding box center [81, 106] width 124 height 11
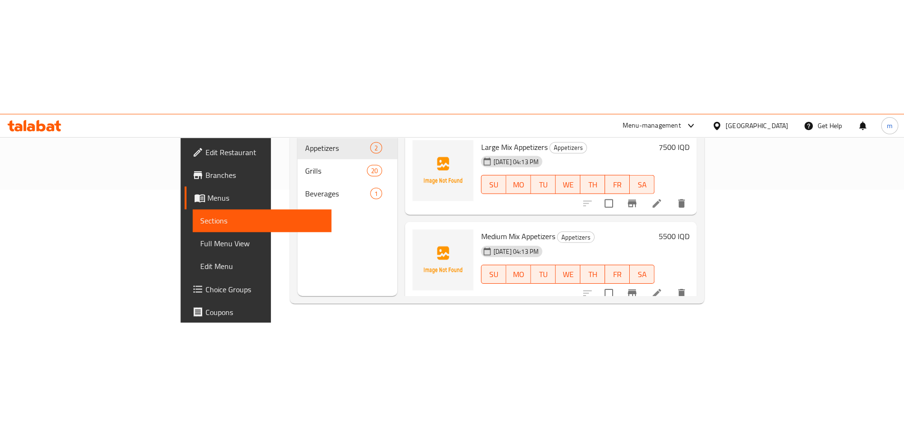
scroll to position [133, 0]
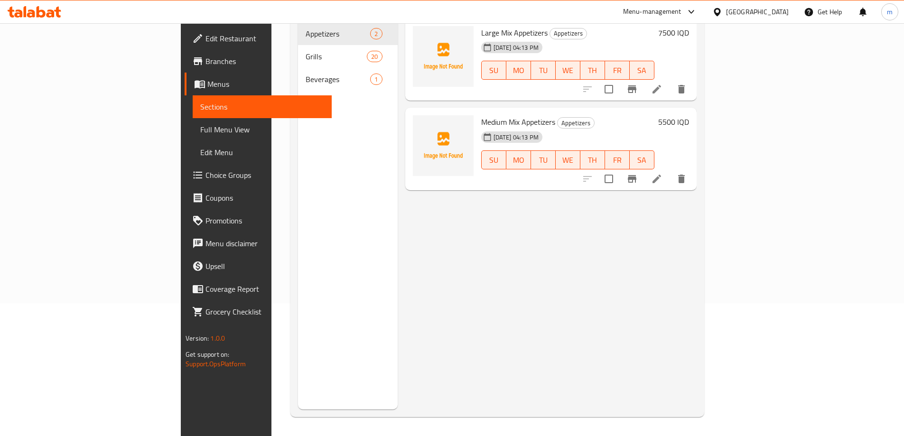
click at [200, 105] on span "Sections" at bounding box center [262, 106] width 124 height 11
click at [200, 127] on span "Full Menu View" at bounding box center [262, 129] width 124 height 11
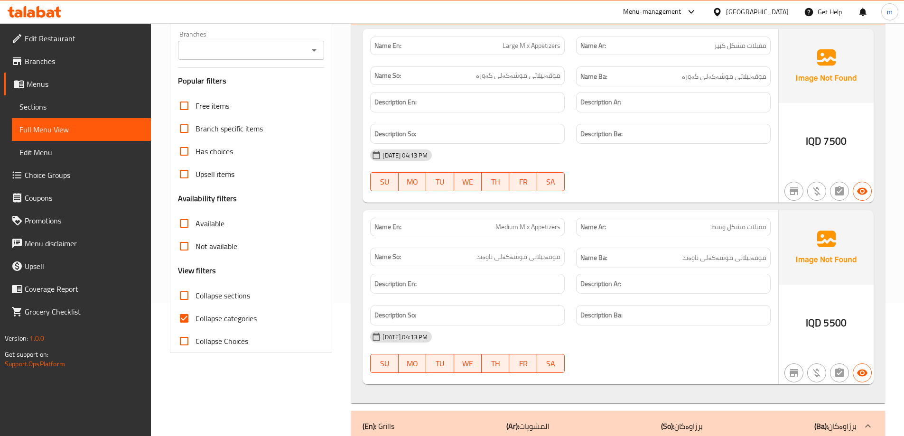
click at [207, 321] on span "Collapse categories" at bounding box center [225, 318] width 61 height 11
click at [195, 321] on input "Collapse categories" at bounding box center [184, 318] width 23 height 23
checkbox input "false"
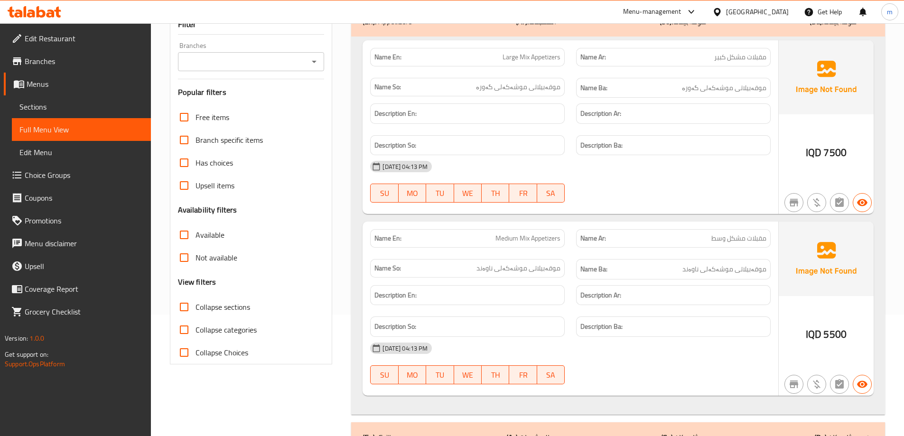
scroll to position [133, 0]
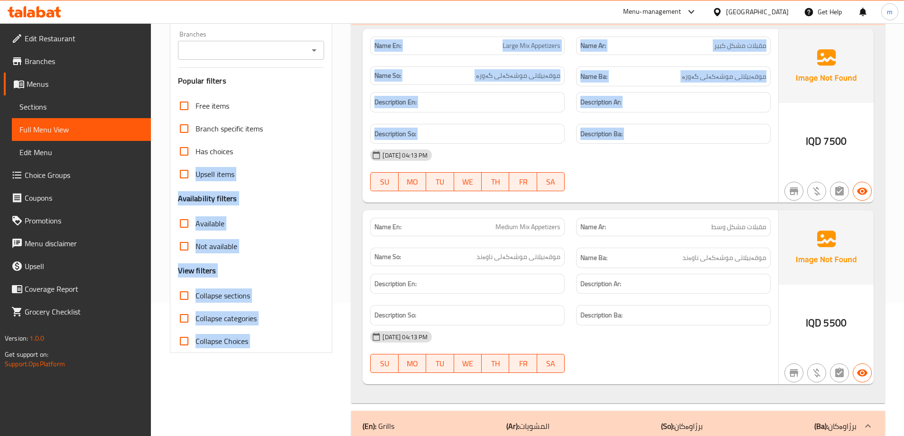
click at [362, 159] on div "Name En: Large Mix Appetizers Name Ar: مقبلات مشكل كبير Name So: موقەبیلاتی موش…" at bounding box center [570, 116] width 416 height 174
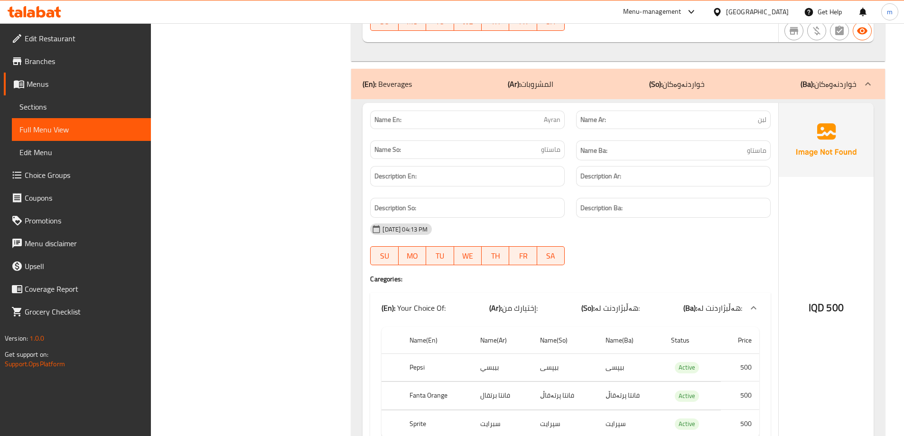
click at [70, 112] on span "Sections" at bounding box center [81, 106] width 124 height 11
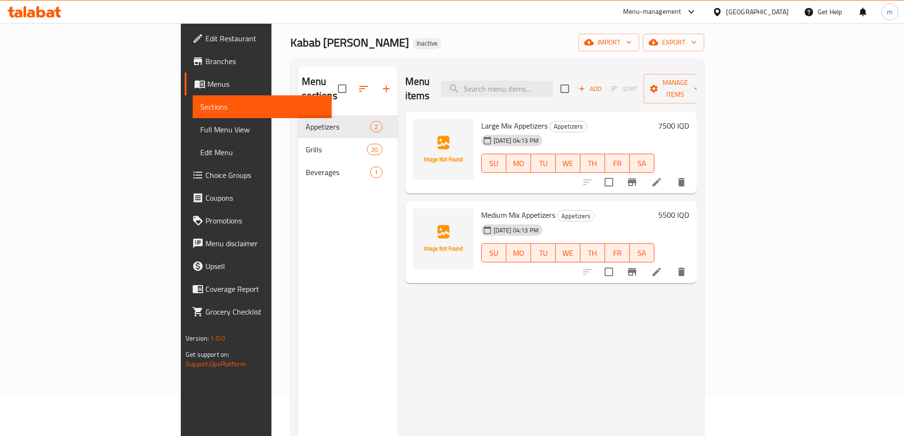
scroll to position [38, 0]
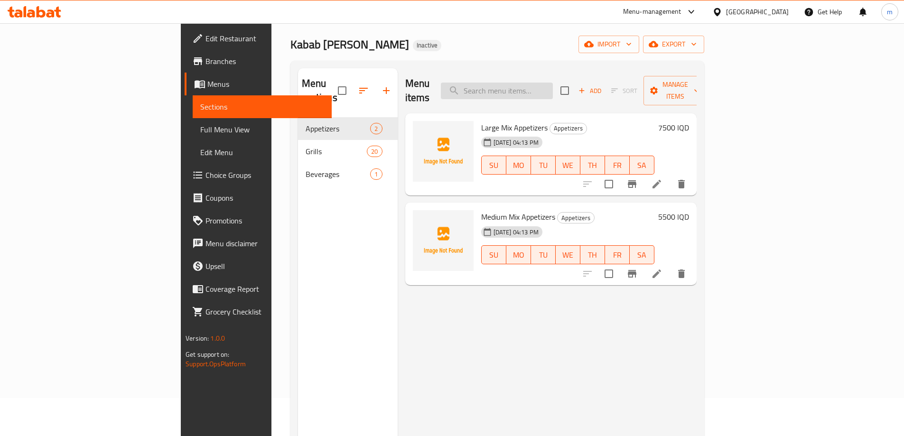
click at [553, 83] on input "search" at bounding box center [497, 91] width 112 height 17
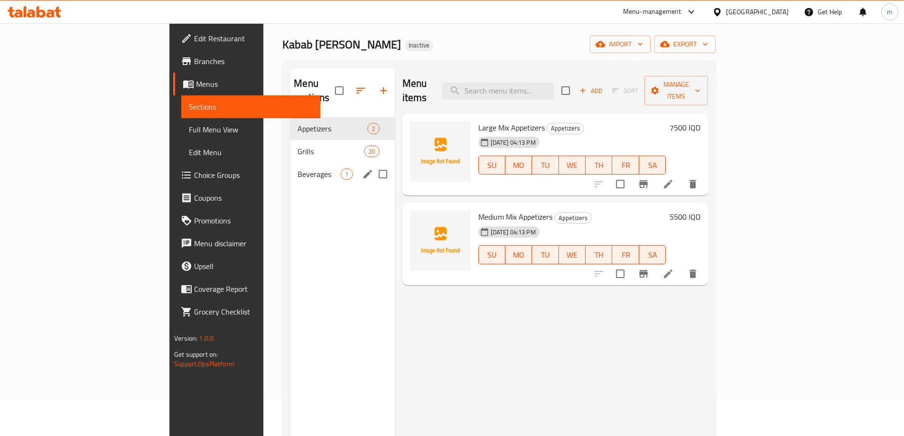
click at [297, 168] on span "Beverages" at bounding box center [318, 173] width 43 height 11
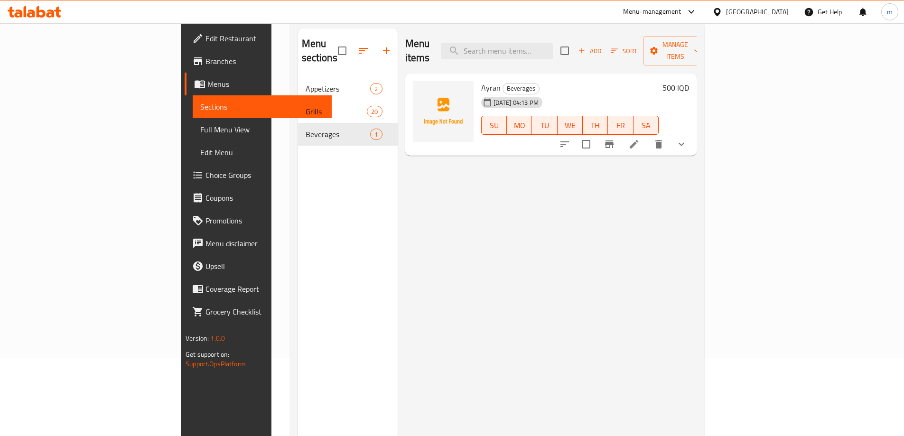
scroll to position [133, 0]
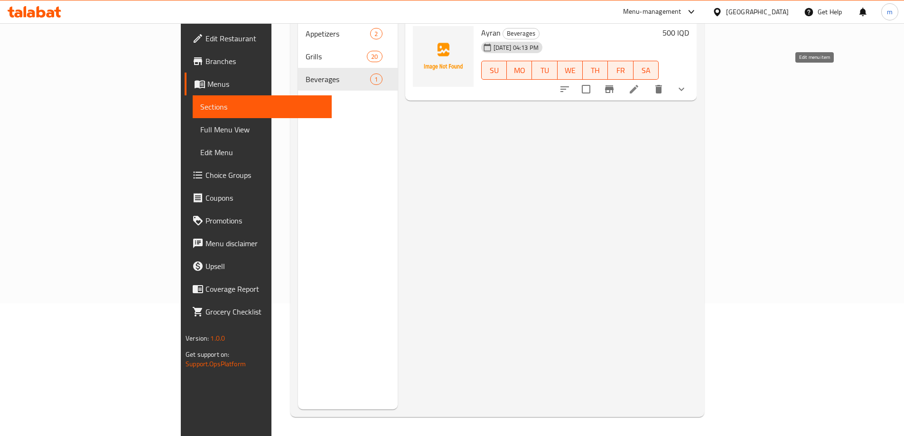
click at [639, 83] on icon at bounding box center [633, 88] width 11 height 11
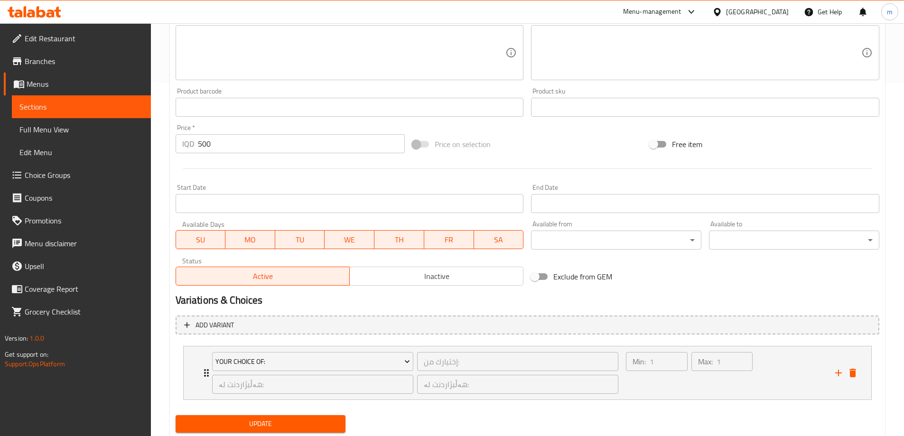
scroll to position [382, 0]
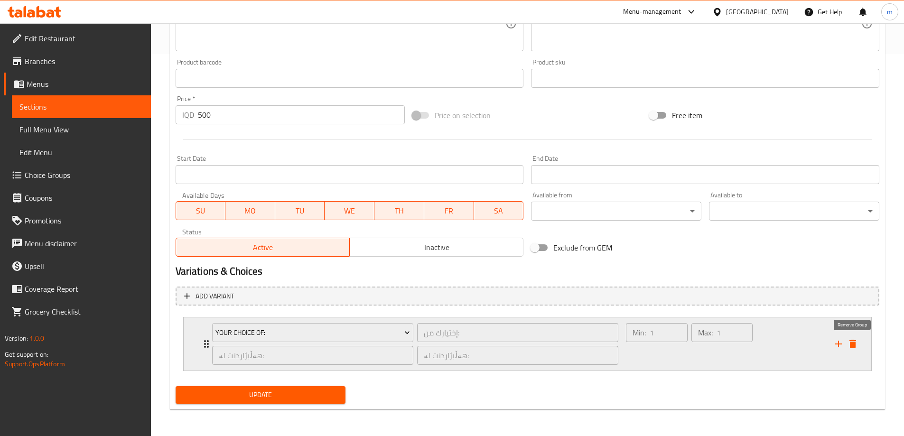
click at [853, 344] on icon "delete" at bounding box center [852, 344] width 7 height 9
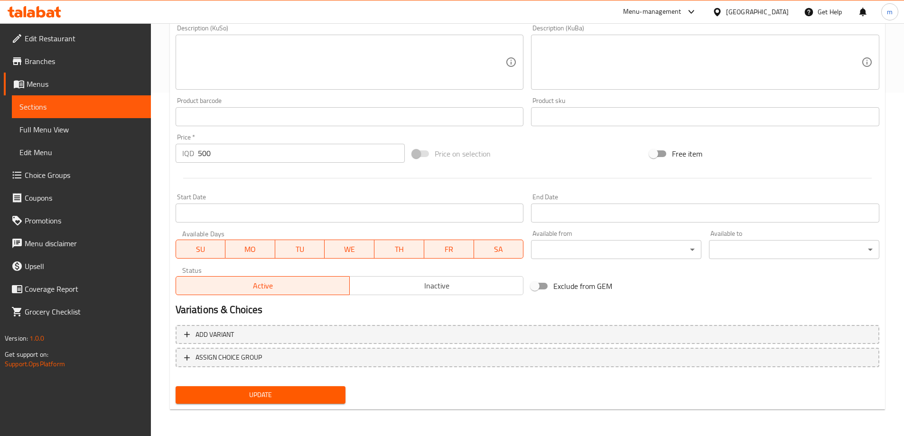
scroll to position [343, 0]
click at [288, 398] on span "Update" at bounding box center [260, 395] width 155 height 12
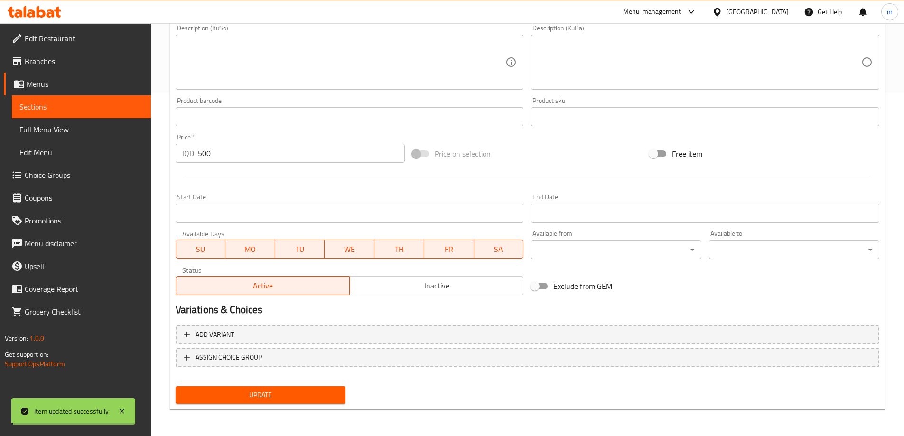
click at [53, 134] on span "Full Menu View" at bounding box center [81, 129] width 124 height 11
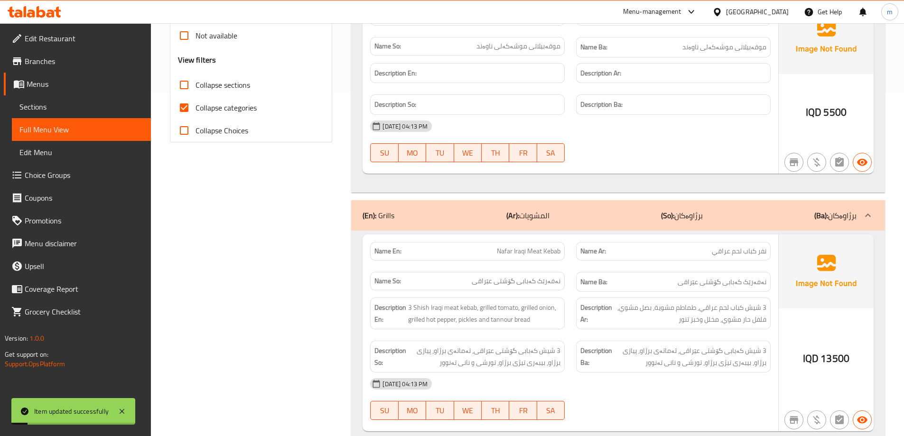
click at [208, 111] on span "Collapse categories" at bounding box center [225, 107] width 61 height 11
click at [195, 111] on input "Collapse categories" at bounding box center [184, 107] width 23 height 23
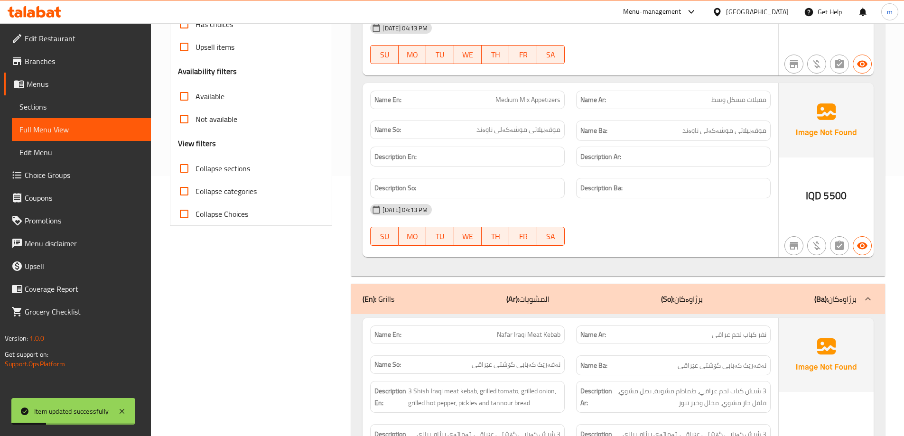
scroll to position [249, 0]
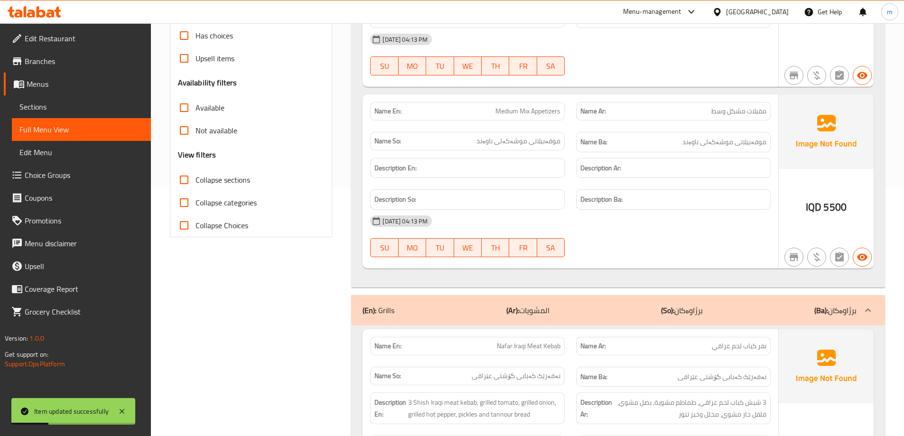
click at [185, 194] on input "Collapse categories" at bounding box center [184, 202] width 23 height 23
click at [188, 203] on input "Collapse categories" at bounding box center [184, 202] width 23 height 23
checkbox input "false"
click at [188, 177] on input "Collapse sections" at bounding box center [184, 179] width 23 height 23
checkbox input "true"
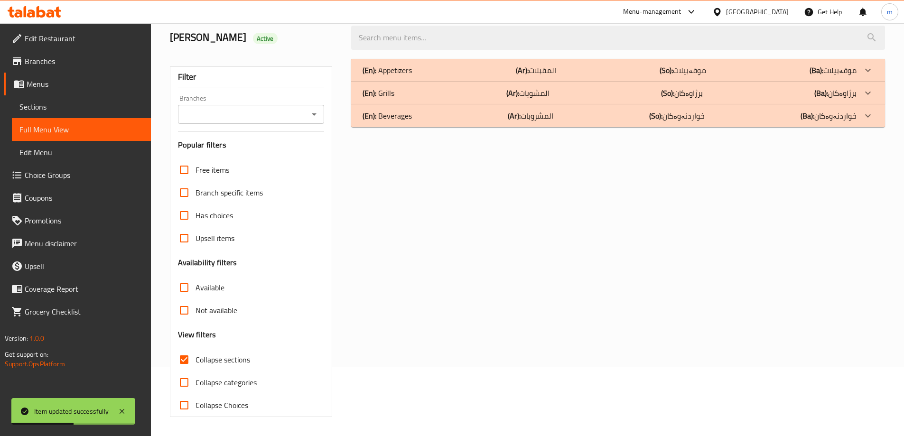
scroll to position [69, 0]
click at [460, 129] on div "(En): Appetizers (Ar): المقبلات (So): موقەبیلات (Ba): موقەبیلات Name En: Large …" at bounding box center [617, 238] width 545 height 370
click at [491, 121] on div "(En): Beverages (Ar): المشروبات (So): خواردنەوەکان (Ba): خواردنەوەکان" at bounding box center [609, 115] width 494 height 11
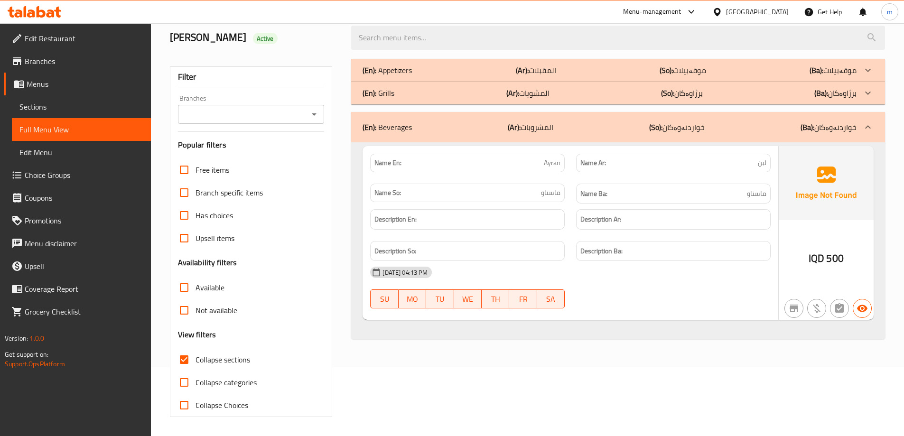
click at [339, 128] on div "Filter Branches Branches Popular filters Free items Branch specific items Has c…" at bounding box center [255, 238] width 182 height 370
click at [63, 30] on link "Edit Restaurant" at bounding box center [77, 38] width 147 height 23
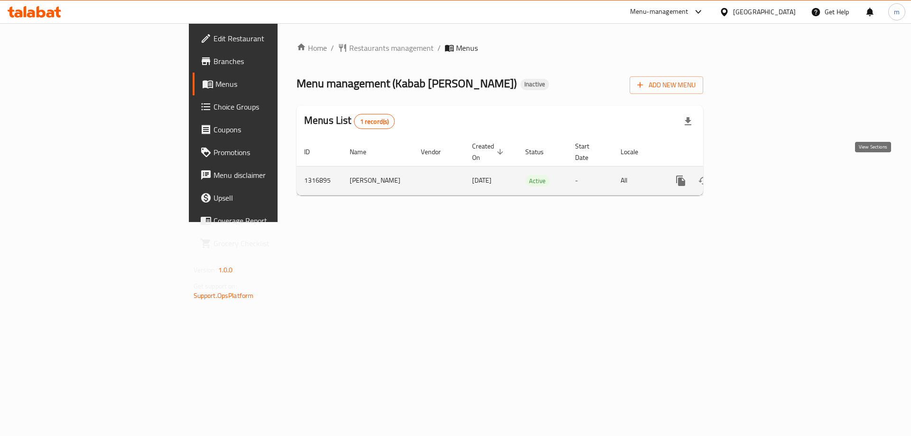
click at [753, 176] on icon "enhanced table" at bounding box center [749, 180] width 9 height 9
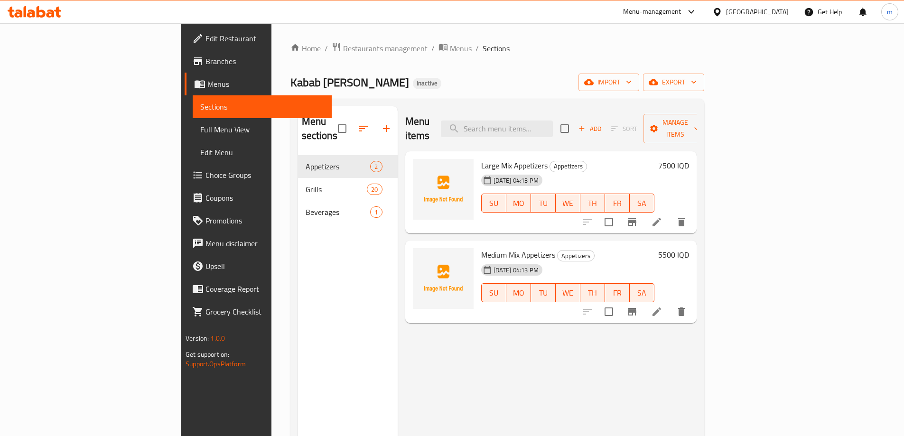
click at [200, 130] on span "Full Menu View" at bounding box center [262, 129] width 124 height 11
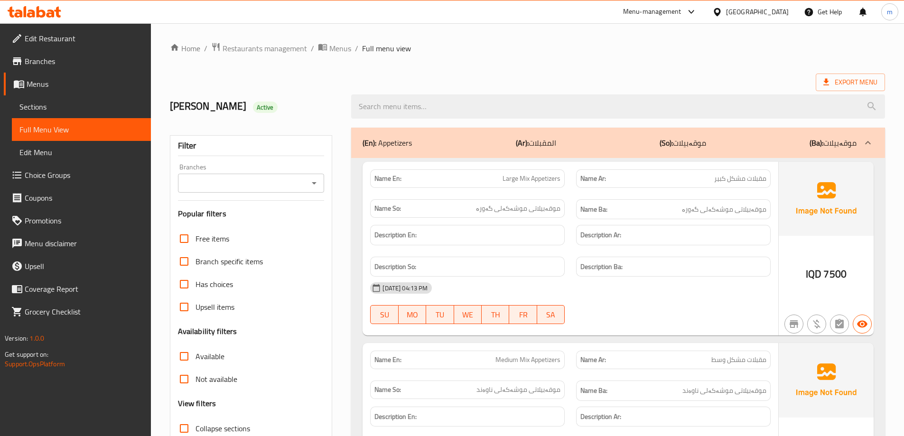
click at [313, 190] on div "Branches" at bounding box center [251, 183] width 147 height 19
click at [316, 179] on icon "Open" at bounding box center [313, 182] width 11 height 11
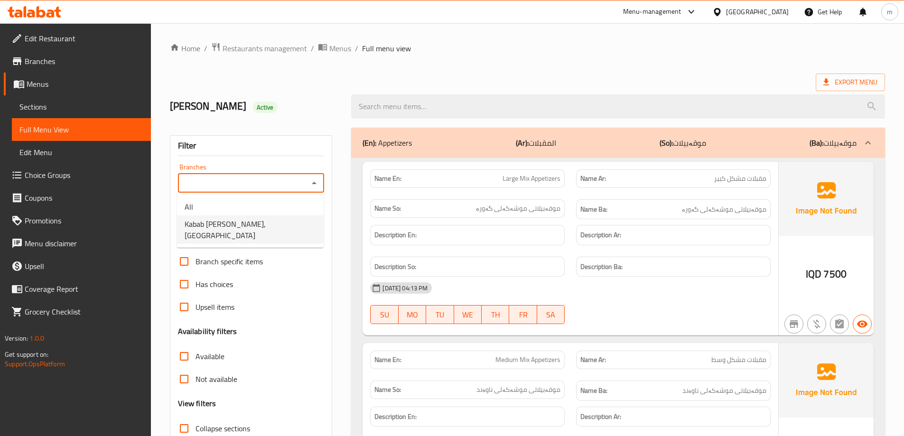
click at [252, 227] on span "Kabab Mohsin, Havalan" at bounding box center [250, 229] width 131 height 23
type input "Kabab Mohsin, Havalan"
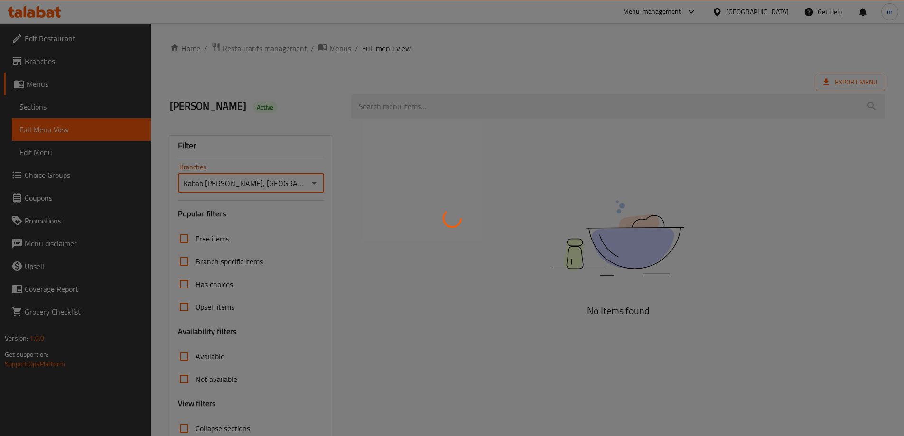
click at [348, 199] on div at bounding box center [452, 218] width 904 height 436
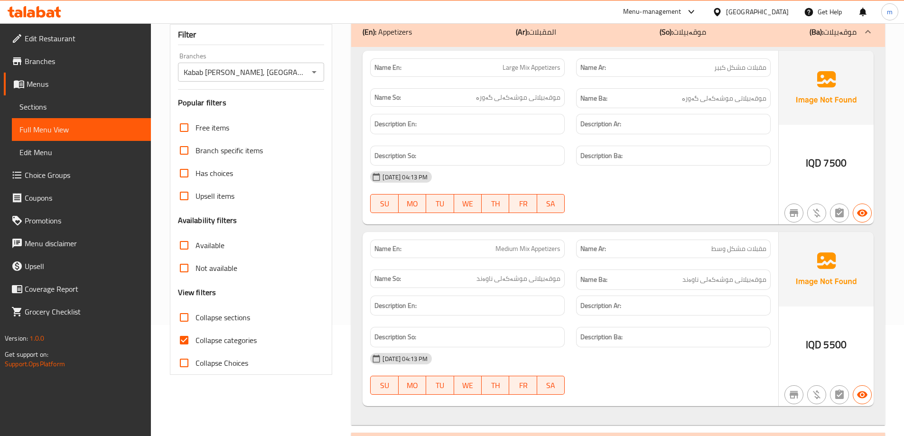
scroll to position [158, 0]
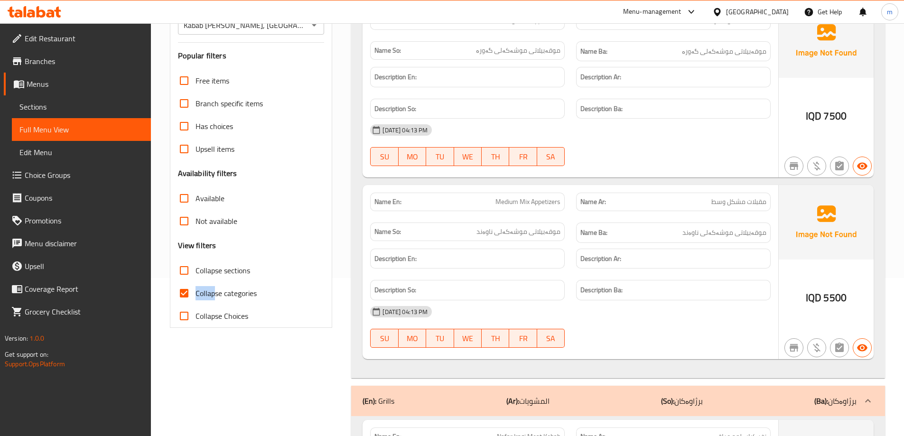
click at [215, 282] on label "Collapse categories" at bounding box center [215, 293] width 84 height 23
click at [213, 292] on span "Collapse categories" at bounding box center [225, 292] width 61 height 11
click at [195, 292] on input "Collapse categories" at bounding box center [184, 293] width 23 height 23
checkbox input "false"
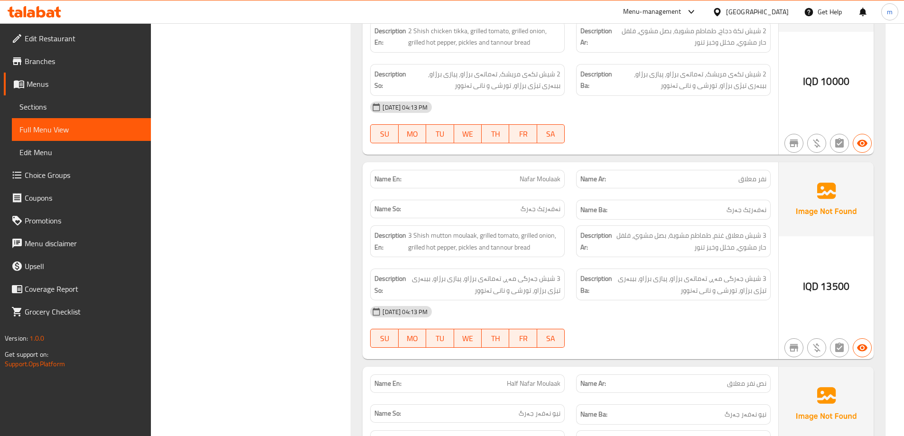
click at [90, 102] on span "Sections" at bounding box center [81, 106] width 124 height 11
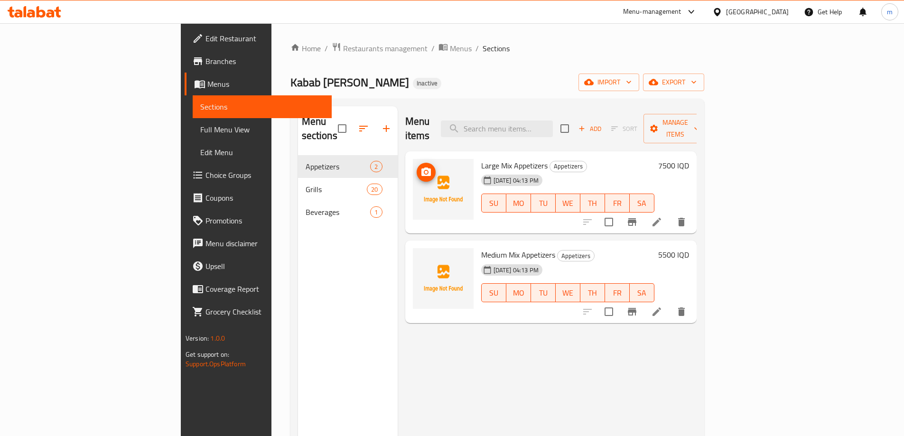
click at [421, 167] on icon "upload picture" at bounding box center [425, 171] width 9 height 9
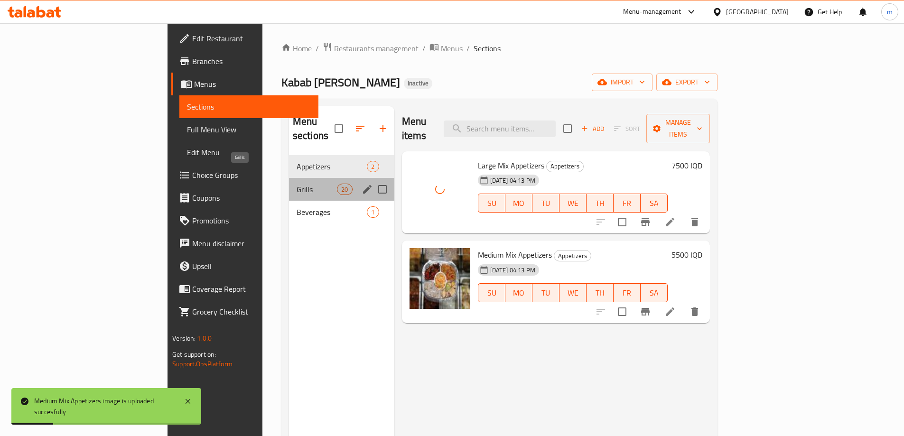
drag, startPoint x: 210, startPoint y: 175, endPoint x: 226, endPoint y: 176, distance: 16.2
click at [296, 184] on span "Grills" at bounding box center [316, 189] width 40 height 11
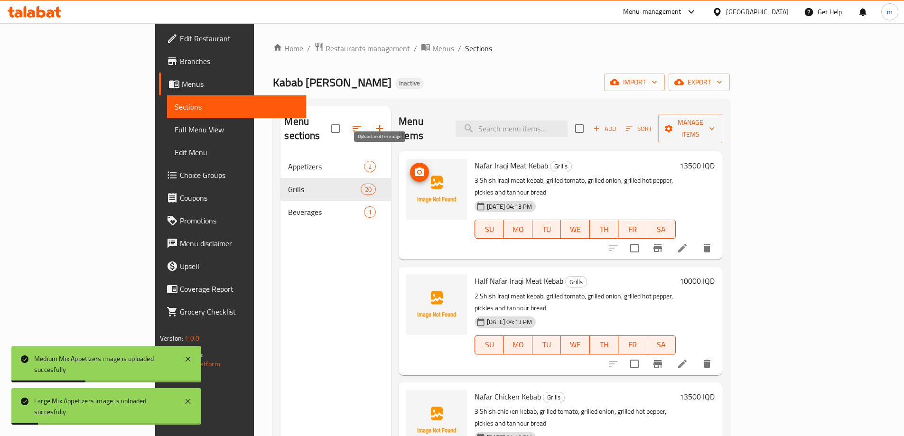
click at [415, 167] on icon "upload picture" at bounding box center [419, 171] width 9 height 9
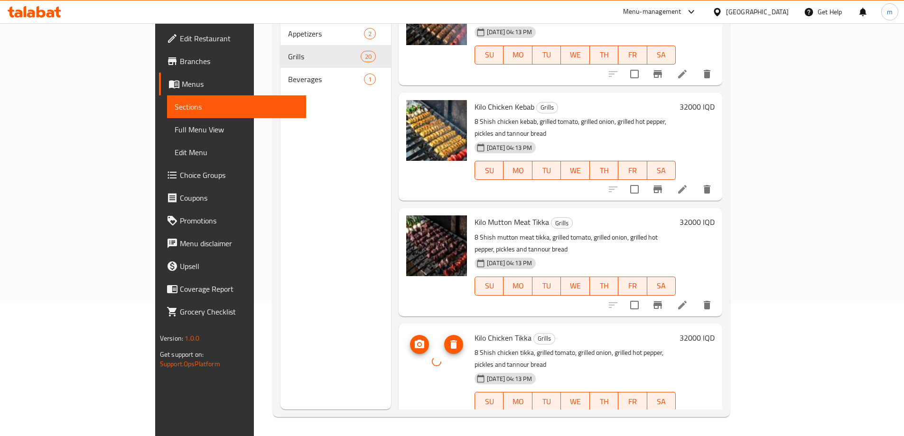
scroll to position [1660, 0]
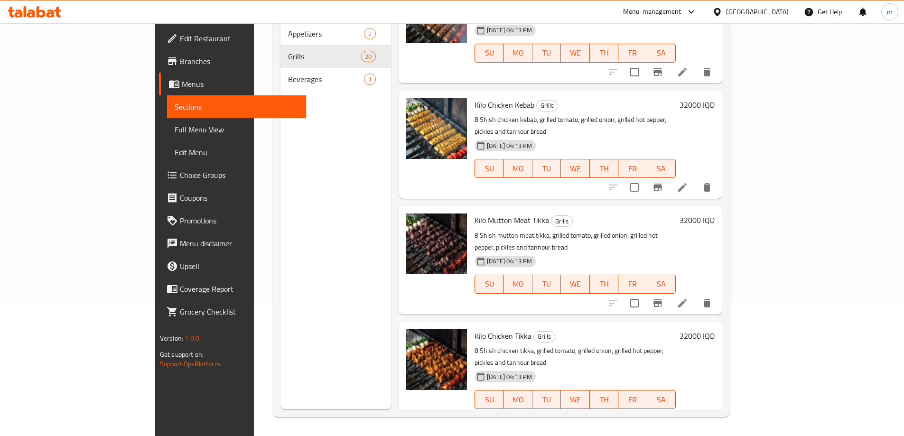
click at [175, 131] on span "Full Menu View" at bounding box center [237, 129] width 124 height 11
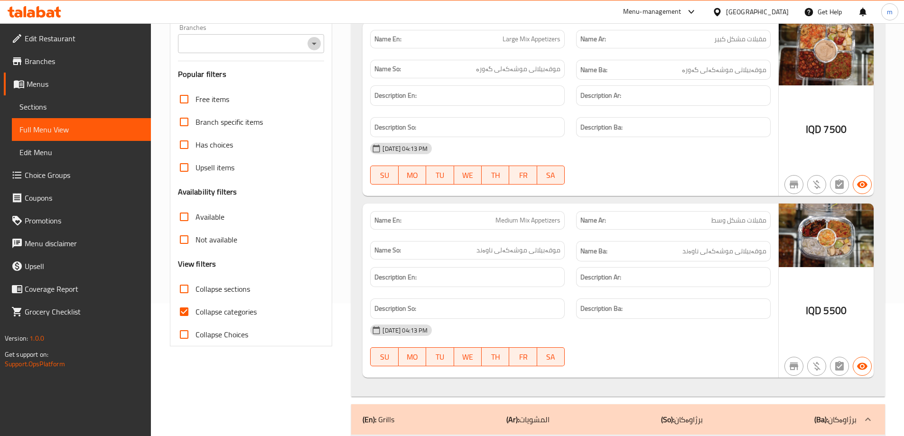
click at [312, 39] on icon "Open" at bounding box center [313, 43] width 11 height 11
click at [318, 49] on div at bounding box center [313, 43] width 12 height 13
click at [316, 45] on icon "Close" at bounding box center [314, 43] width 5 height 2
click at [316, 44] on icon "Open" at bounding box center [313, 43] width 11 height 11
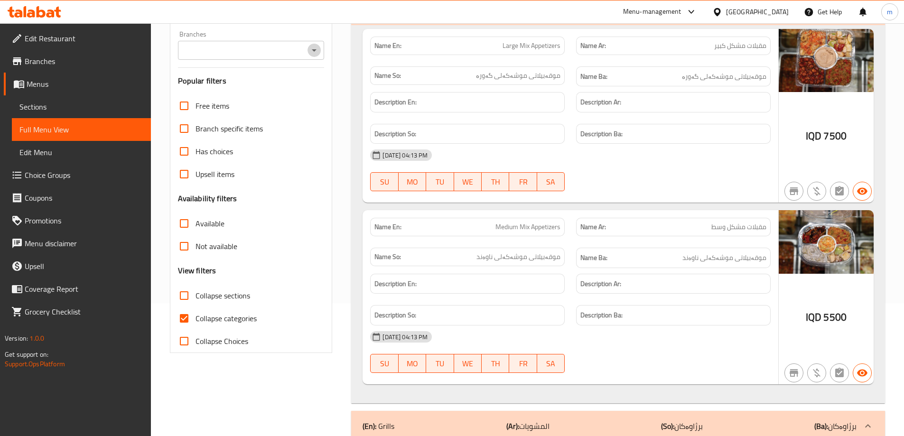
click at [318, 51] on icon "Open" at bounding box center [313, 50] width 11 height 11
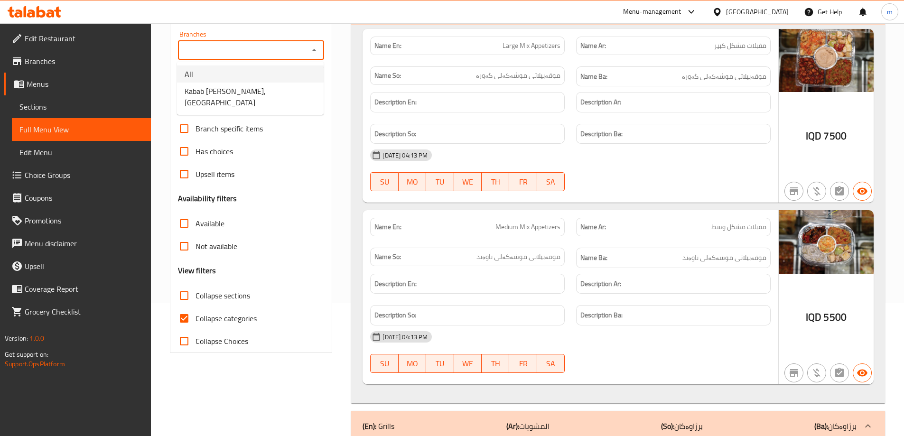
click at [287, 98] on li "Kabab Mohsin, Havalan" at bounding box center [250, 97] width 147 height 28
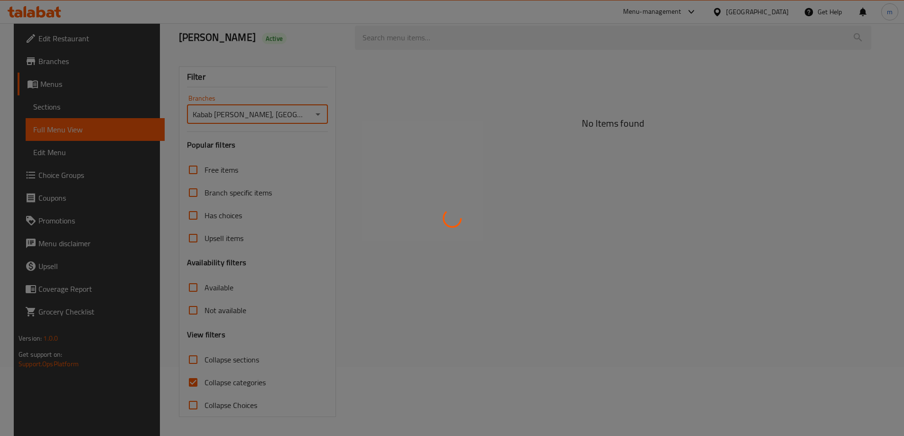
type input "Kabab Mohsin, Havalan"
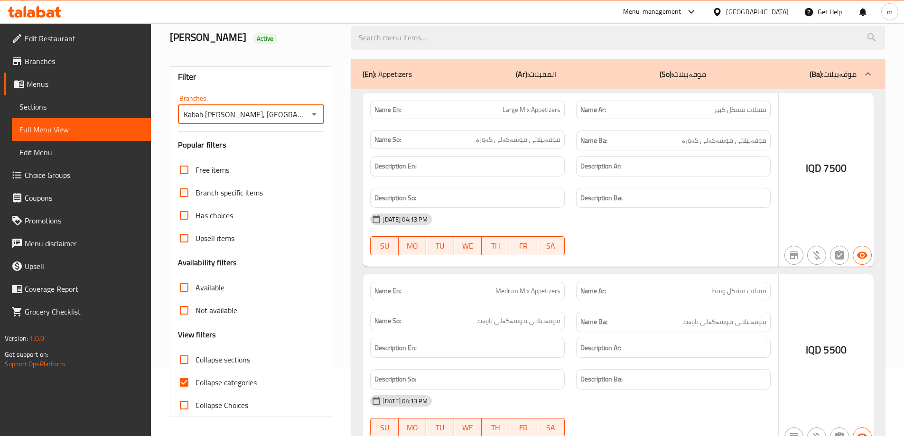
scroll to position [133, 0]
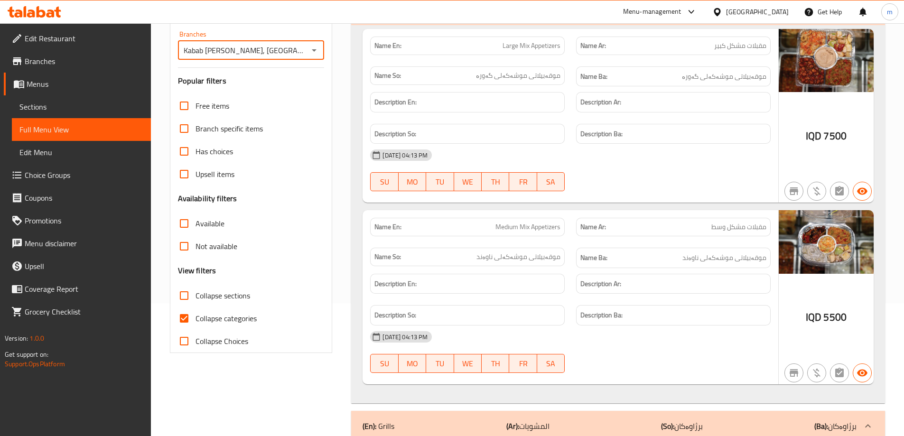
click at [188, 320] on input "Collapse categories" at bounding box center [184, 318] width 23 height 23
checkbox input "false"
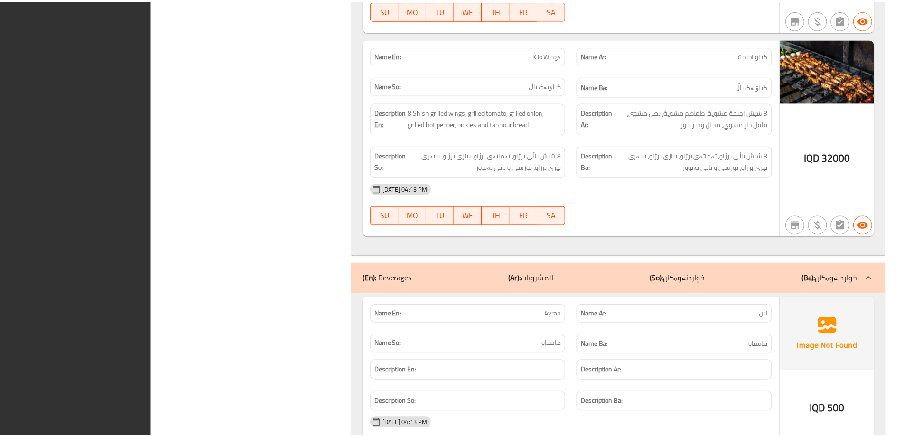
scroll to position [4500, 0]
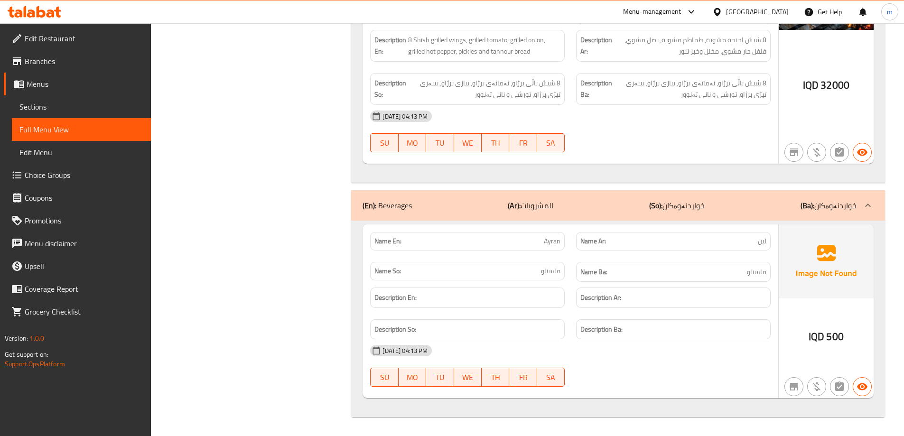
click at [100, 101] on span "Sections" at bounding box center [81, 106] width 124 height 11
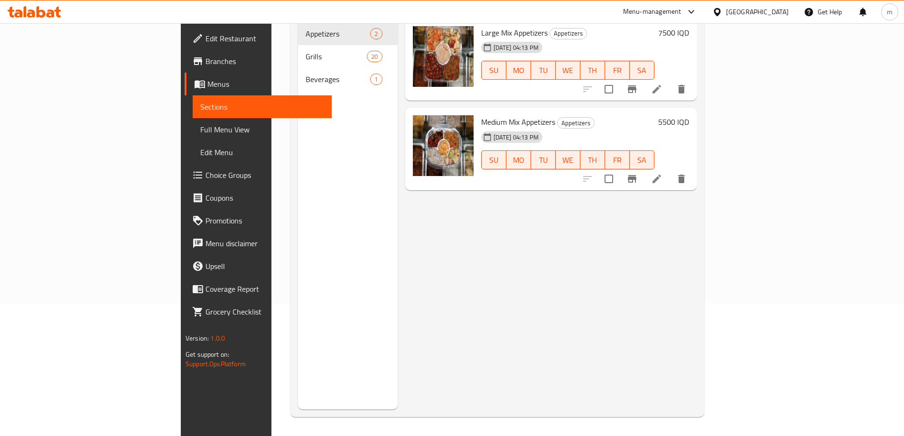
scroll to position [133, 0]
click at [207, 89] on span "Menus" at bounding box center [265, 83] width 117 height 11
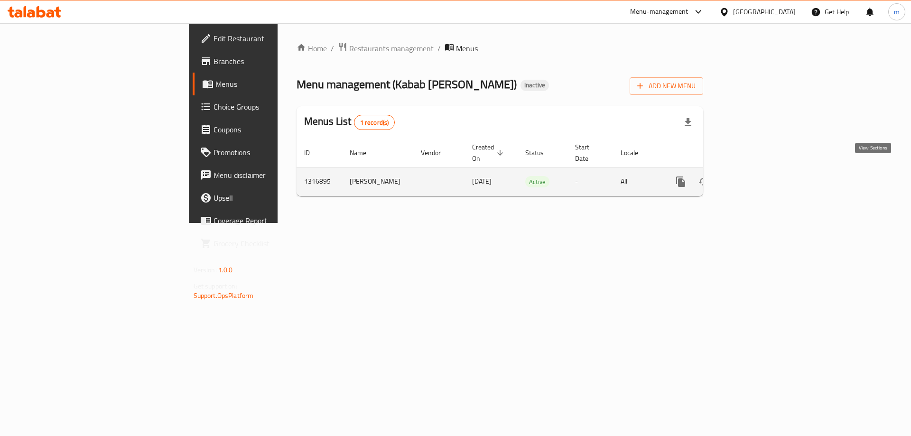
click at [760, 171] on link "enhanced table" at bounding box center [749, 181] width 23 height 23
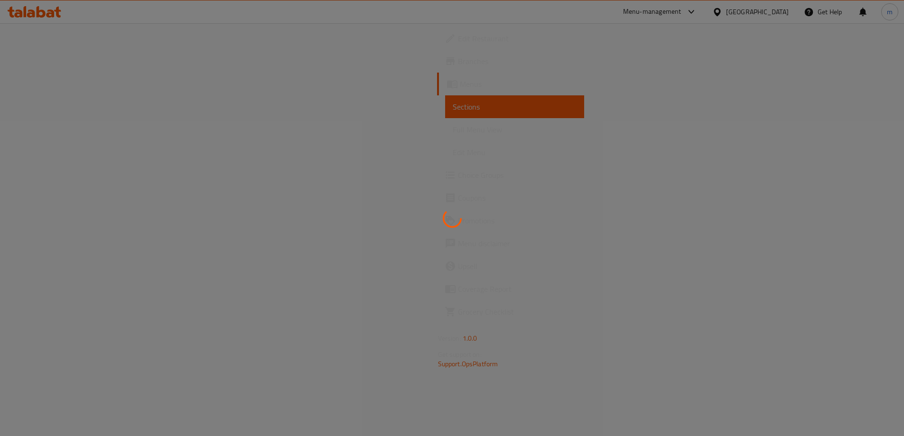
click at [453, 130] on span "Full Menu View" at bounding box center [515, 129] width 124 height 11
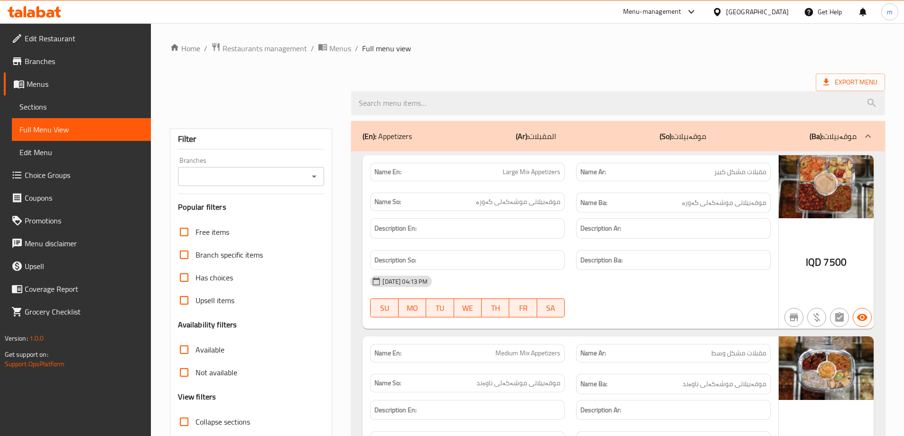
click at [85, 130] on span "Full Menu View" at bounding box center [81, 129] width 124 height 11
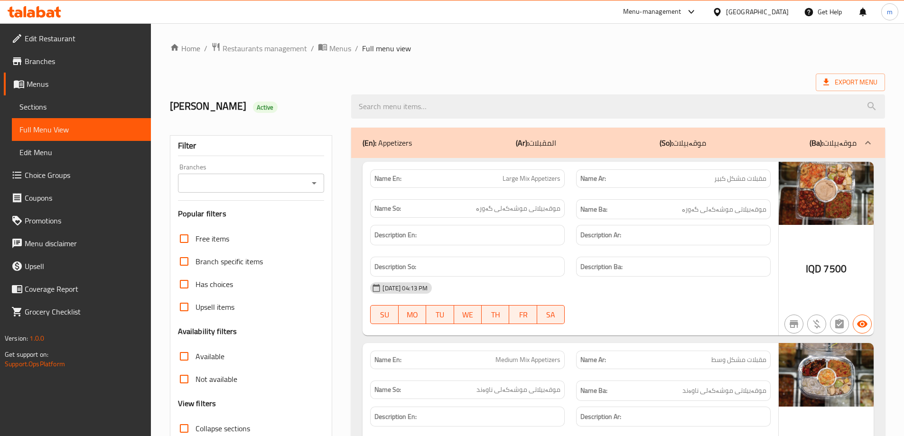
click at [63, 111] on span "Sections" at bounding box center [81, 106] width 124 height 11
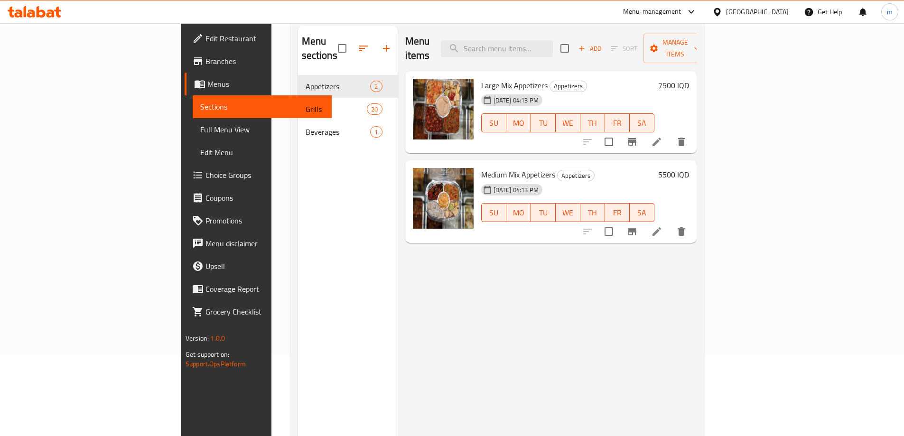
scroll to position [95, 0]
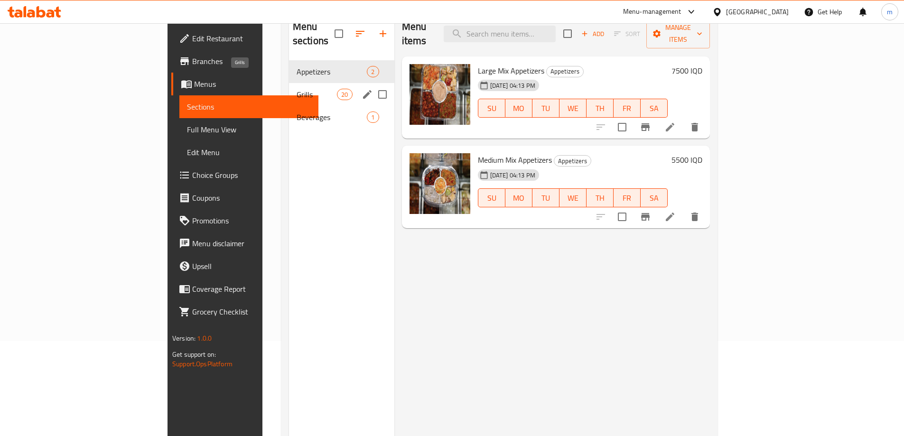
click at [296, 89] on span "Grills" at bounding box center [316, 94] width 40 height 11
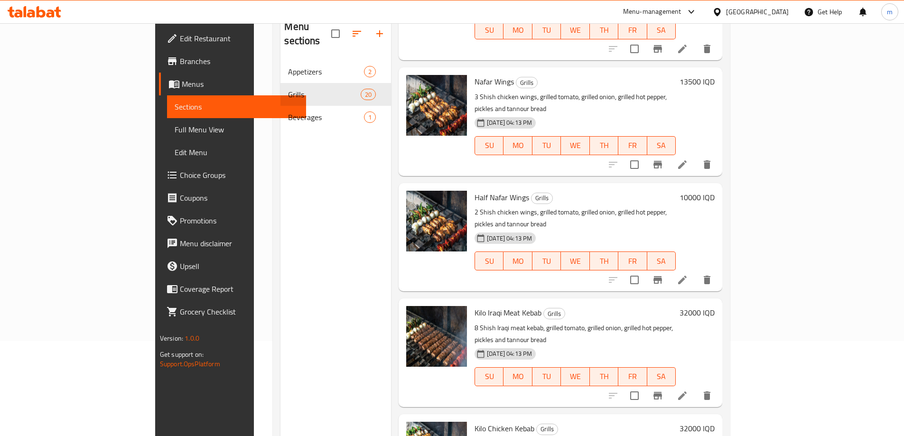
scroll to position [1154, 0]
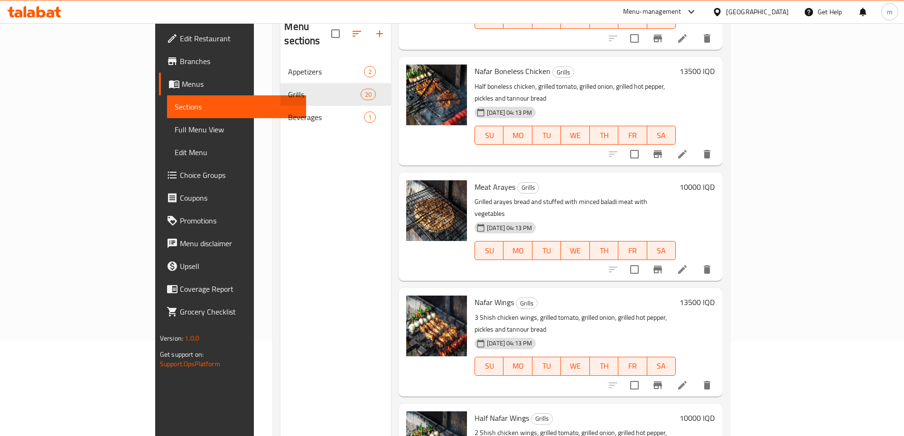
click at [280, 90] on div "Grills 20" at bounding box center [335, 94] width 111 height 23
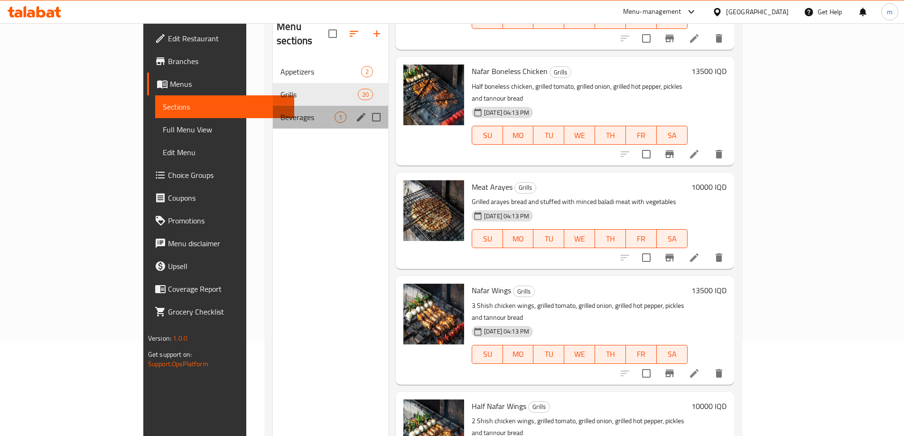
click at [273, 106] on div "Beverages 1" at bounding box center [330, 117] width 115 height 23
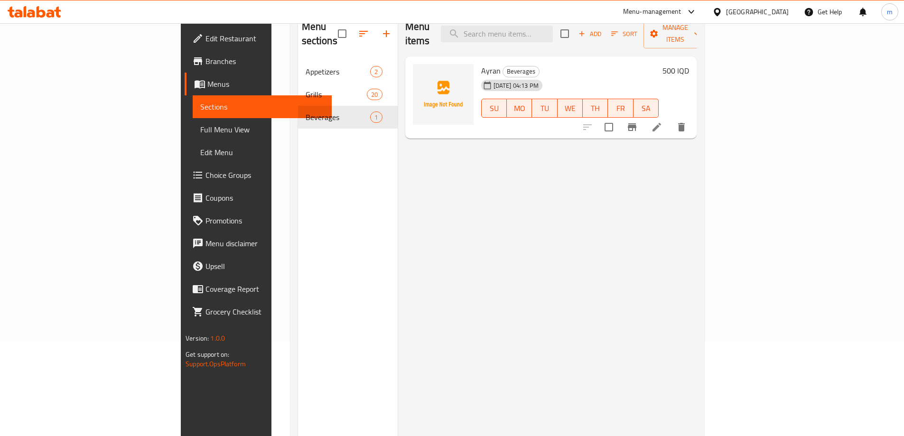
click at [481, 64] on span "Ayran" at bounding box center [490, 71] width 19 height 14
copy span "Ayran"
click at [193, 119] on link "Full Menu View" at bounding box center [262, 129] width 139 height 23
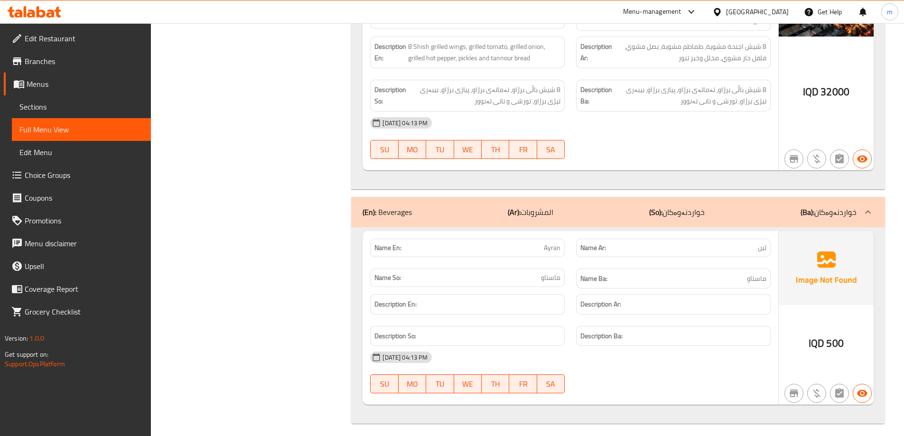
scroll to position [4500, 0]
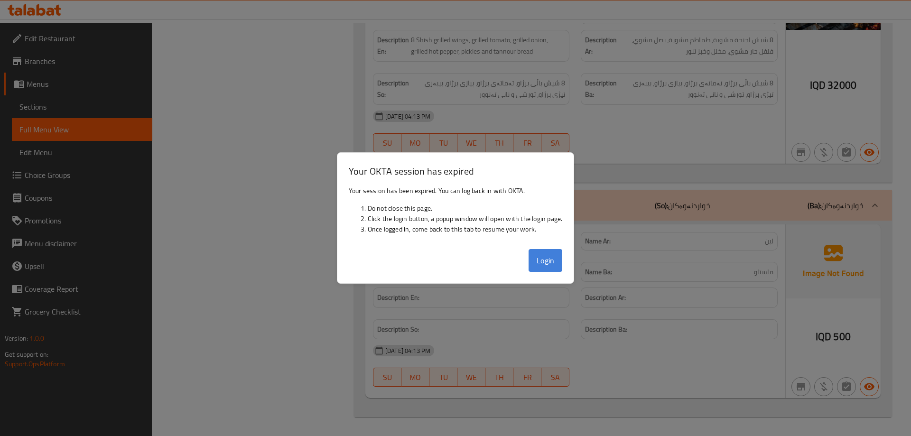
click at [552, 266] on button "Login" at bounding box center [545, 260] width 34 height 23
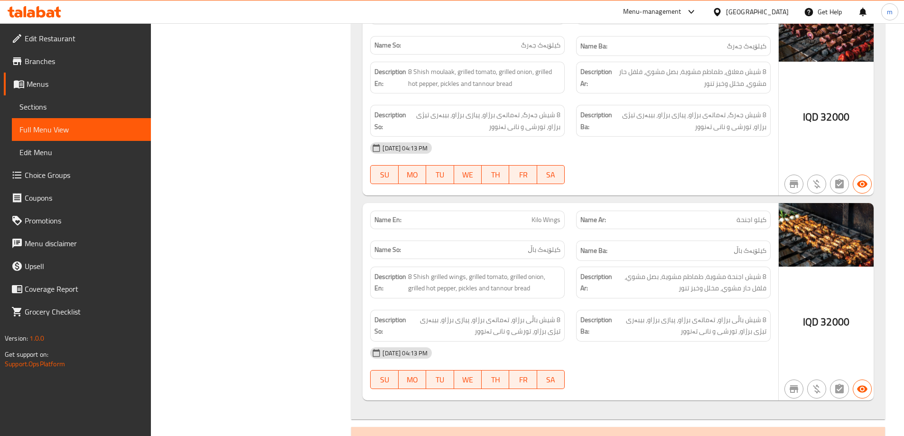
scroll to position [4216, 0]
